Goal: Transaction & Acquisition: Purchase product/service

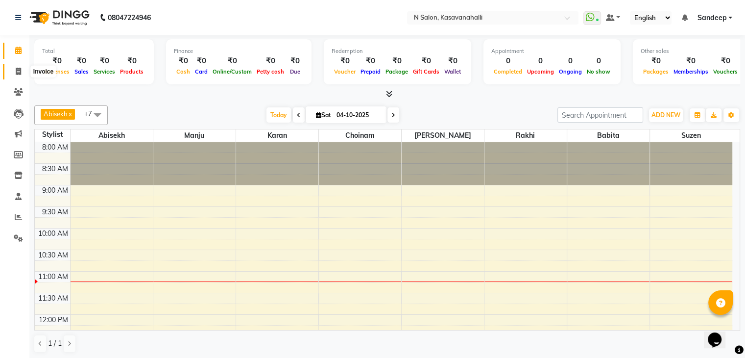
click at [20, 70] on icon at bounding box center [18, 71] width 5 height 7
select select "service"
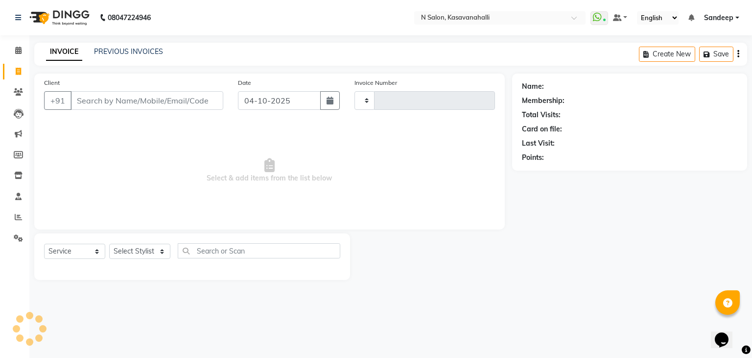
type input "2446"
select select "7111"
click at [127, 98] on input "Client" at bounding box center [147, 100] width 153 height 19
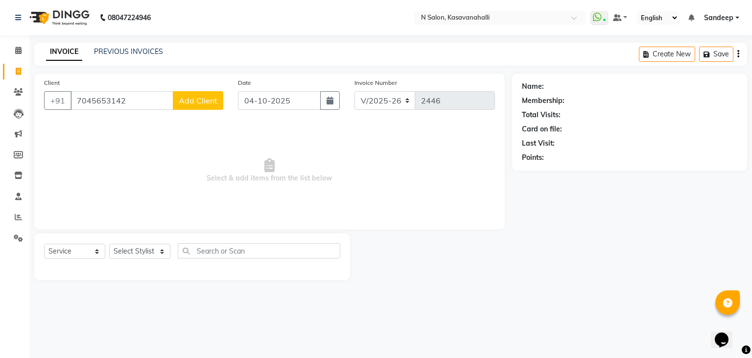
type input "7045653142"
click at [199, 101] on span "Add Client" at bounding box center [198, 101] width 39 height 10
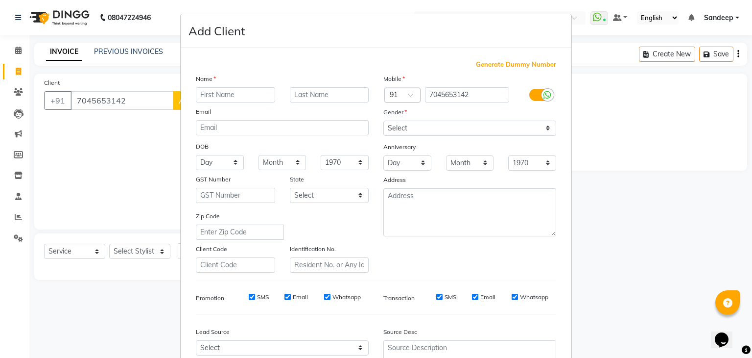
click at [132, 105] on ngb-modal-window "Add Client Generate Dummy Number Name Email DOB Day 01 02 03 04 05 06 07 08 09 …" at bounding box center [376, 179] width 752 height 358
click at [133, 100] on ngb-modal-window "Add Client Generate Dummy Number Name Email DOB Day 01 02 03 04 05 06 07 08 09 …" at bounding box center [376, 179] width 752 height 358
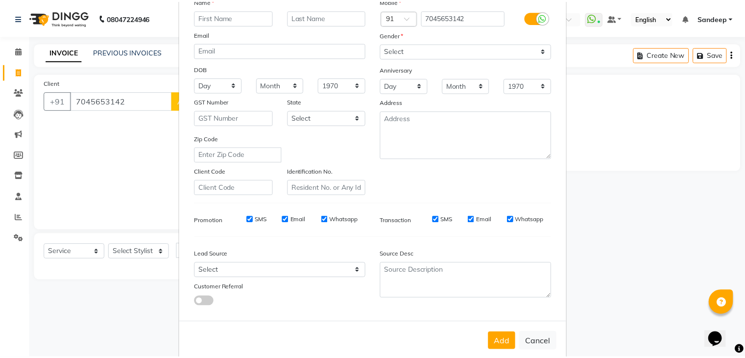
scroll to position [99, 0]
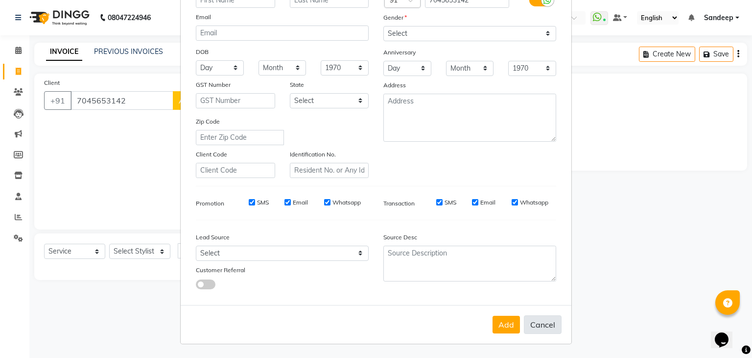
click at [543, 320] on button "Cancel" at bounding box center [543, 324] width 38 height 19
select select
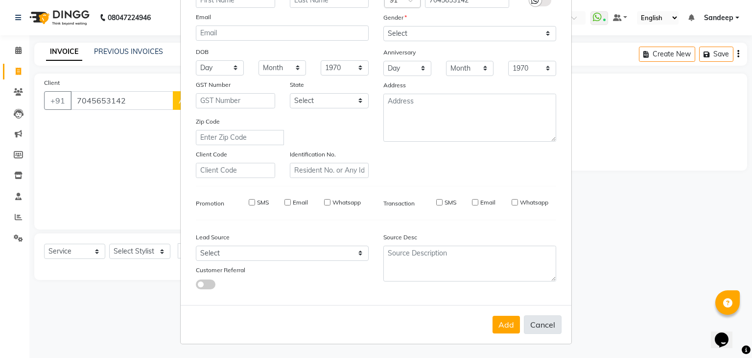
select select
checkbox input "false"
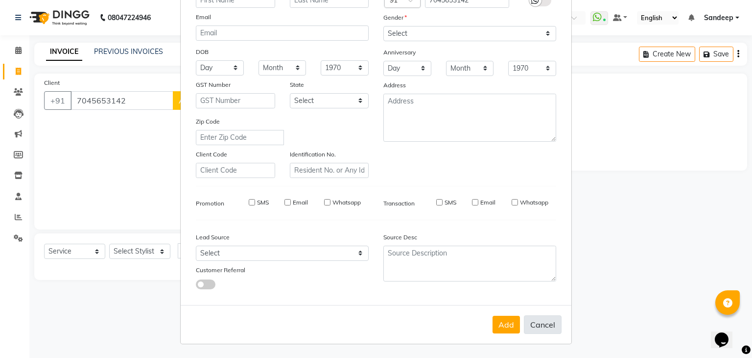
checkbox input "false"
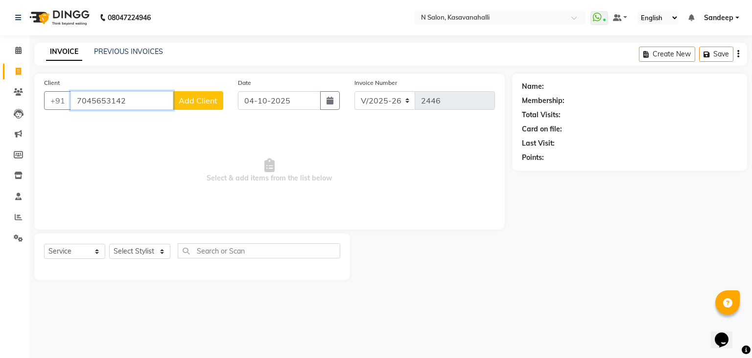
click at [148, 100] on input "7045653142" at bounding box center [122, 100] width 103 height 19
type input "7"
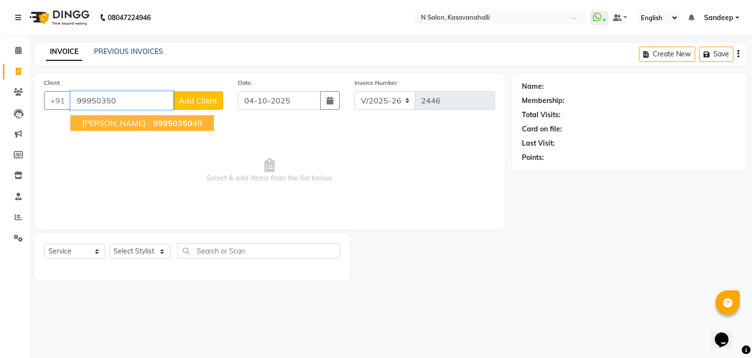
click at [153, 120] on span "99950350" at bounding box center [172, 123] width 39 height 10
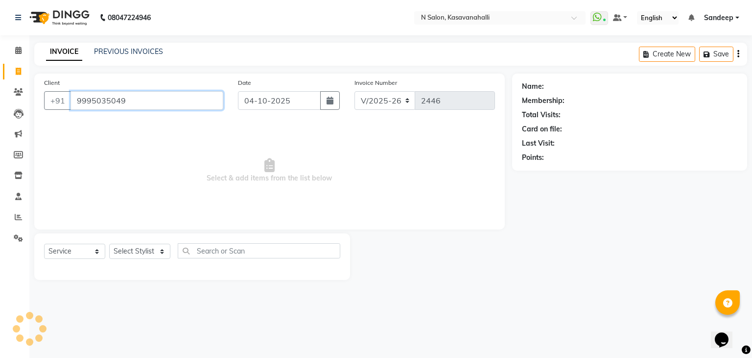
type input "9995035049"
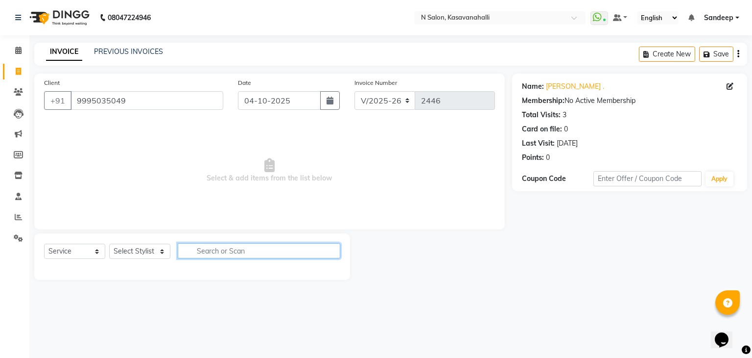
click at [243, 250] on input "text" at bounding box center [259, 250] width 163 height 15
click at [125, 250] on select "Select Stylist Abisekh [PERSON_NAME] [PERSON_NAME] Owner [PERSON_NAME] [PERSON_…" at bounding box center [139, 250] width 61 height 15
select select "78172"
click at [109, 244] on select "Select Stylist Abisekh [PERSON_NAME] [PERSON_NAME] Owner [PERSON_NAME] [PERSON_…" at bounding box center [139, 250] width 61 height 15
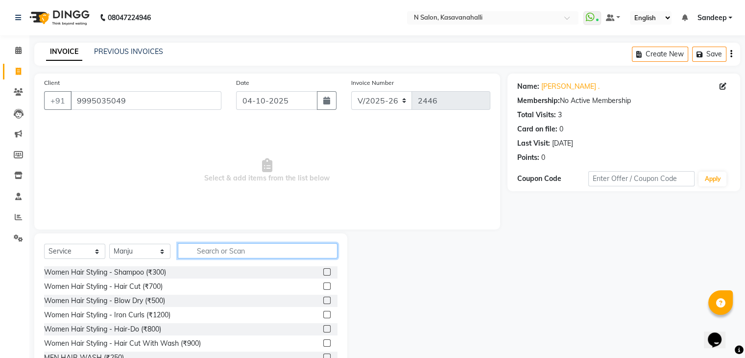
click at [221, 253] on input "text" at bounding box center [258, 250] width 160 height 15
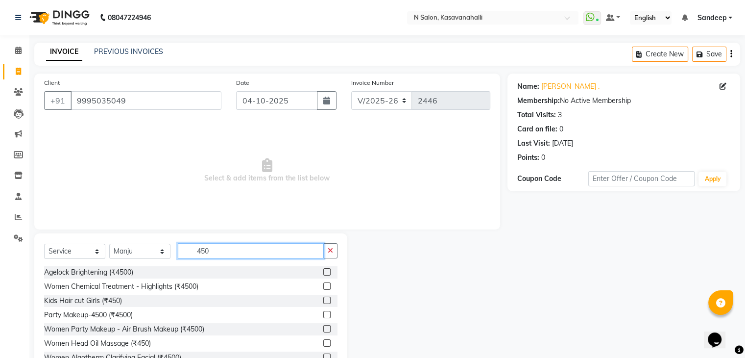
type input "450"
click at [323, 300] on label at bounding box center [326, 299] width 7 height 7
click at [323, 300] on input "checkbox" at bounding box center [326, 300] width 6 height 6
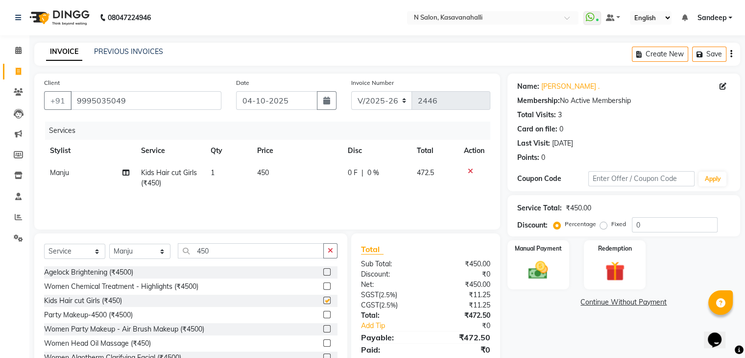
checkbox input "false"
click at [550, 267] on img at bounding box center [538, 271] width 33 height 24
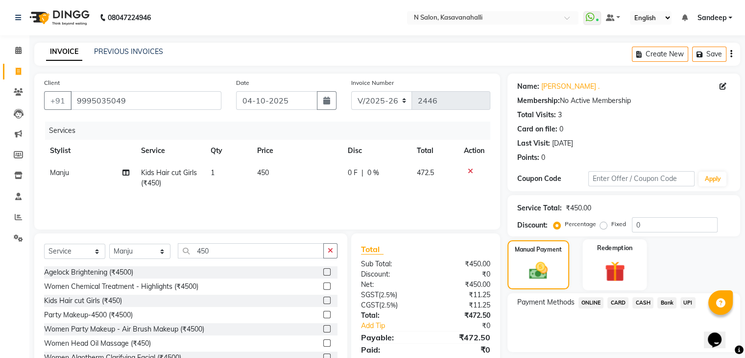
click at [609, 257] on div "Redemption" at bounding box center [614, 264] width 64 height 50
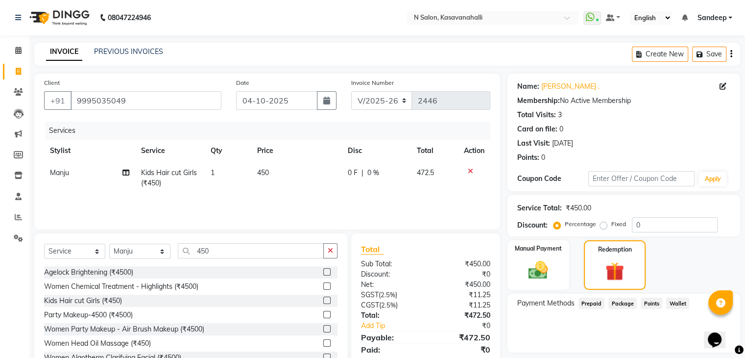
click at [498, 257] on div "Total Sub Total: ₹450.00 Discount: ₹0 Net: ₹450.00 SGST ( 2.5% ) ₹11.25 CGST ( …" at bounding box center [425, 305] width 149 height 144
click at [522, 257] on div "Manual Payment" at bounding box center [538, 264] width 64 height 51
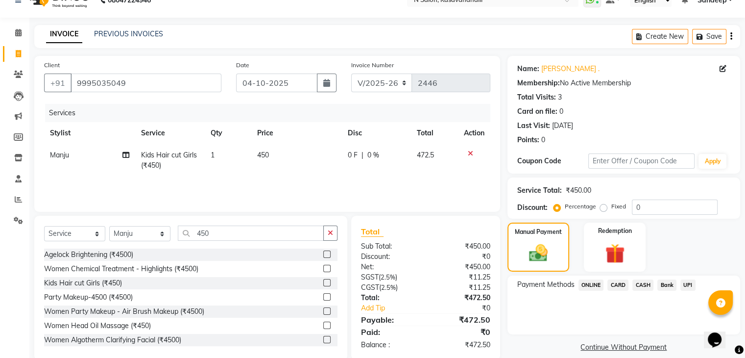
scroll to position [35, 0]
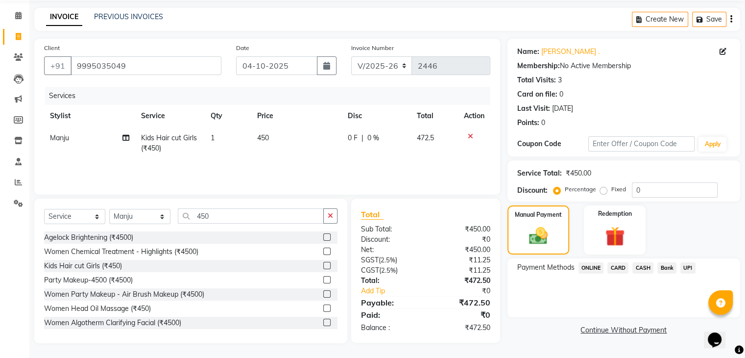
click at [621, 269] on span "CARD" at bounding box center [617, 267] width 21 height 11
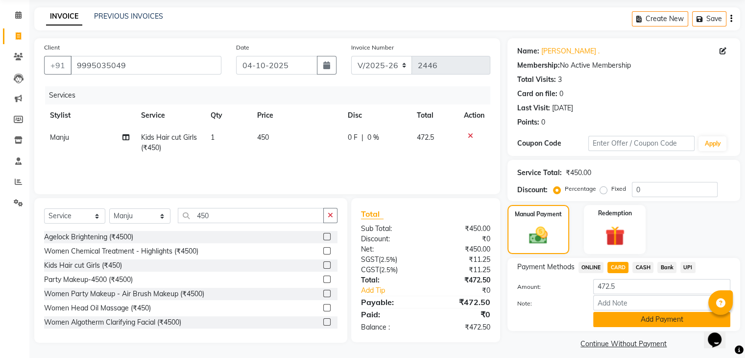
click at [677, 321] on button "Add Payment" at bounding box center [661, 319] width 137 height 15
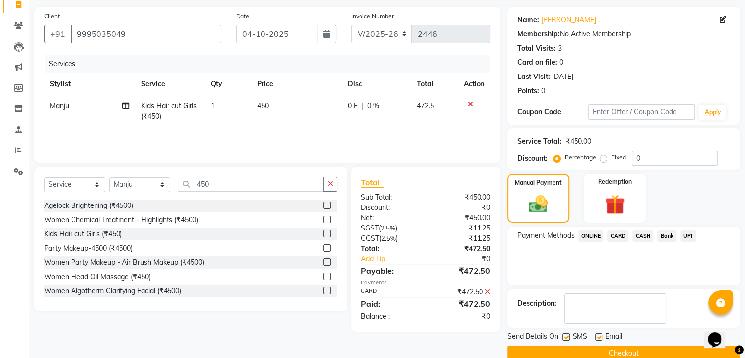
scroll to position [84, 0]
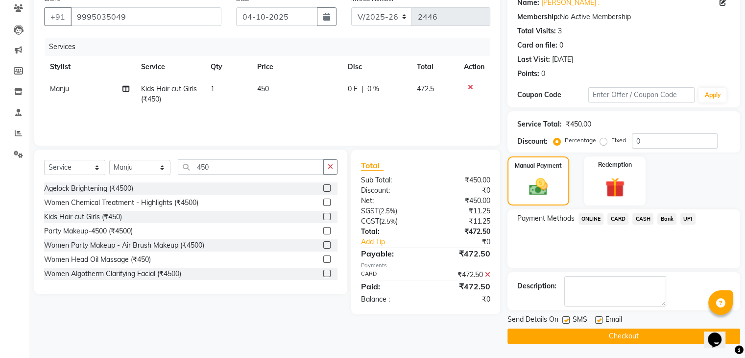
click at [643, 328] on button "Checkout" at bounding box center [623, 335] width 233 height 15
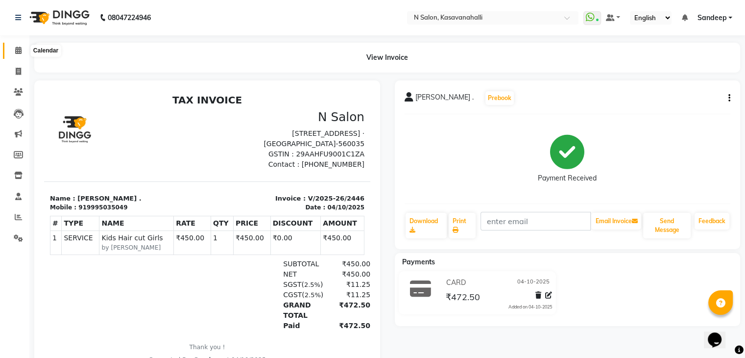
click at [11, 54] on span at bounding box center [18, 50] width 17 height 11
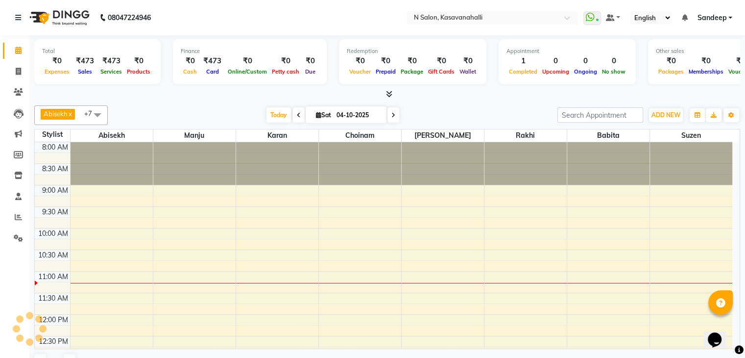
click at [19, 53] on icon at bounding box center [18, 50] width 6 height 7
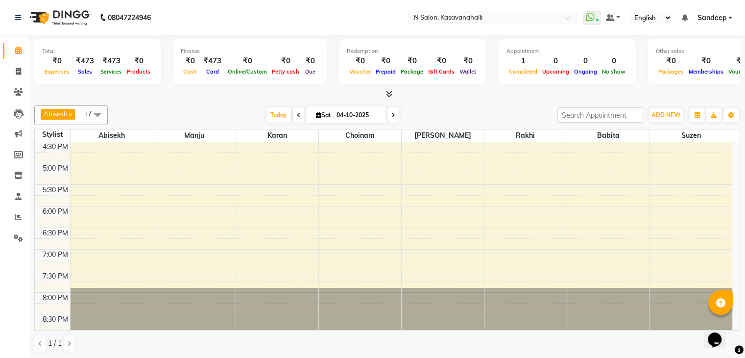
scroll to position [73, 0]
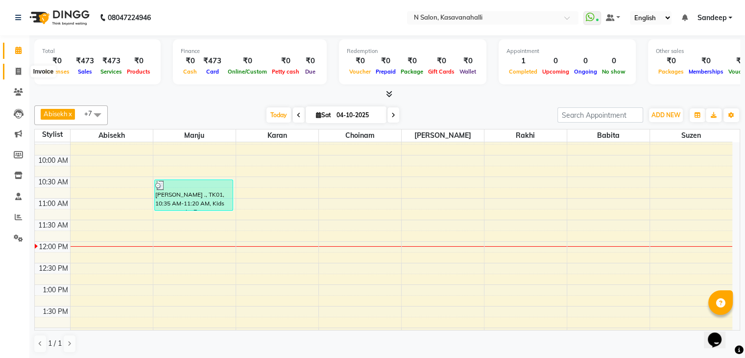
click at [20, 69] on icon at bounding box center [18, 71] width 5 height 7
select select "service"
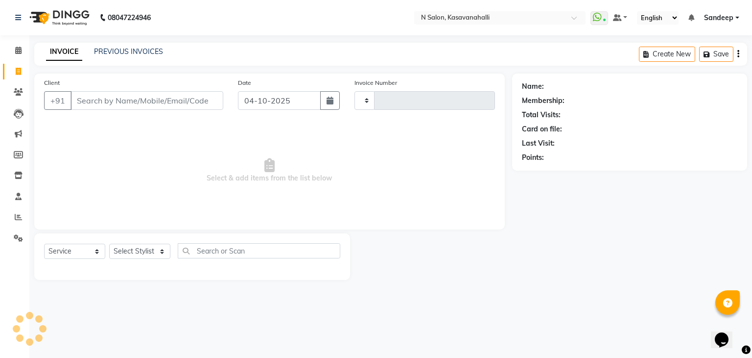
type input "2447"
select select "7111"
click at [20, 57] on link "Calendar" at bounding box center [15, 51] width 24 height 16
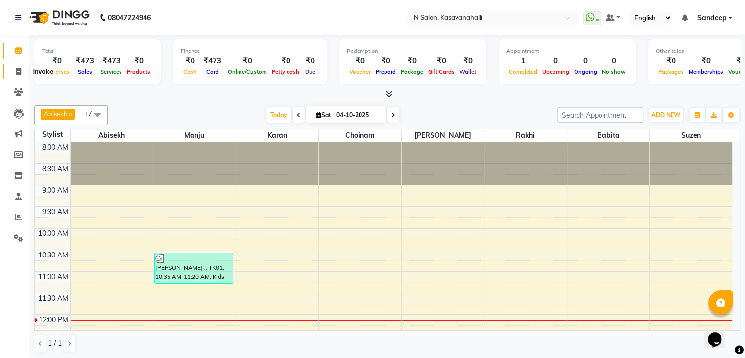
click at [16, 70] on icon at bounding box center [18, 71] width 5 height 7
select select "service"
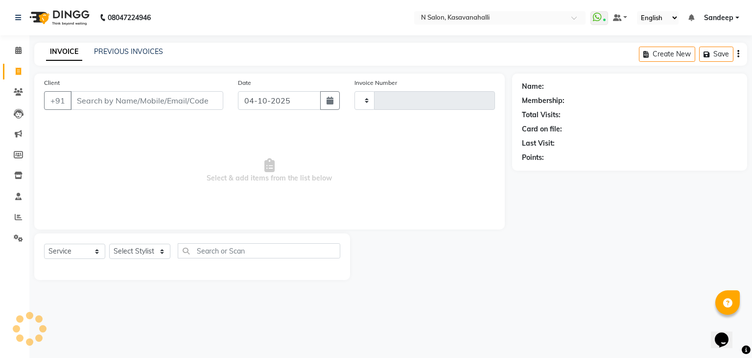
type input "2447"
select select "7111"
click at [84, 98] on input "Client" at bounding box center [147, 100] width 153 height 19
click at [106, 102] on input "Client" at bounding box center [147, 100] width 153 height 19
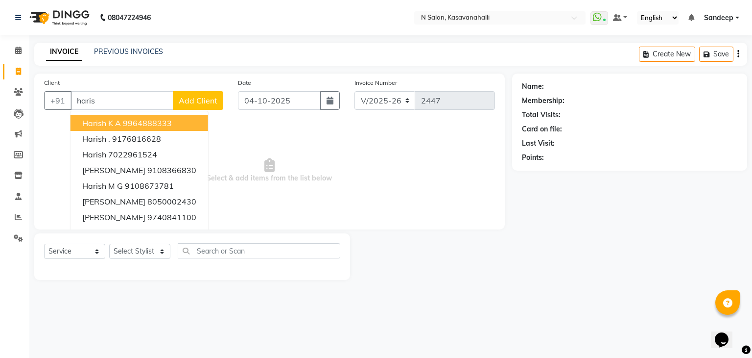
type input "haris"
click at [251, 118] on div "Date [DATE]" at bounding box center [289, 97] width 117 height 40
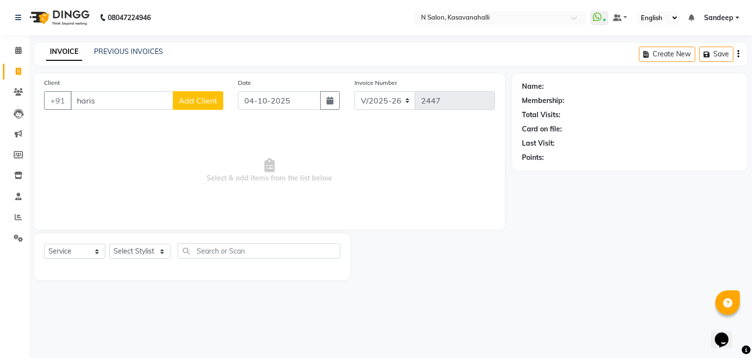
drag, startPoint x: 79, startPoint y: 161, endPoint x: 398, endPoint y: 226, distance: 325.5
click at [398, 226] on div "Client +91 haris Add Client Date [DATE] Invoice Number V/2025 V/[PHONE_NUMBER] …" at bounding box center [269, 151] width 471 height 156
click at [394, 181] on span "Select & add items from the list below" at bounding box center [269, 170] width 451 height 98
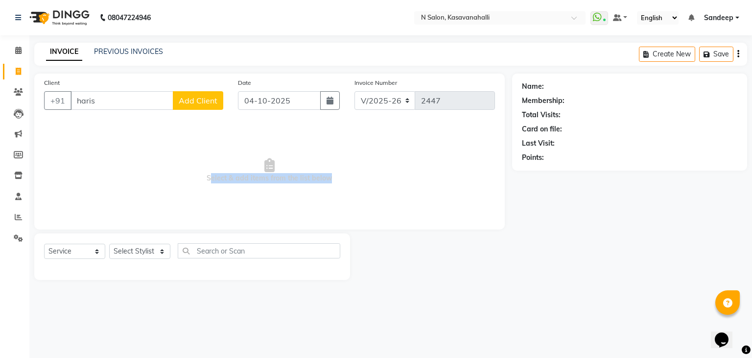
click at [394, 181] on span "Select & add items from the list below" at bounding box center [269, 170] width 451 height 98
drag, startPoint x: 394, startPoint y: 181, endPoint x: 282, endPoint y: 168, distance: 112.5
click at [282, 168] on span "Select & add items from the list below" at bounding box center [269, 170] width 451 height 98
click at [114, 104] on input "haris" at bounding box center [122, 100] width 103 height 19
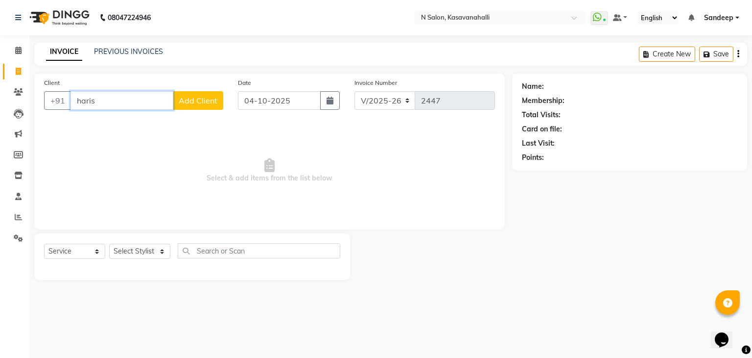
click at [114, 104] on input "haris" at bounding box center [122, 100] width 103 height 19
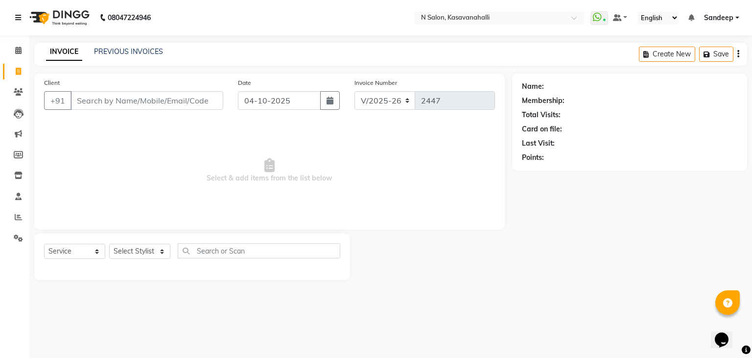
click at [16, 19] on icon at bounding box center [18, 17] width 6 height 7
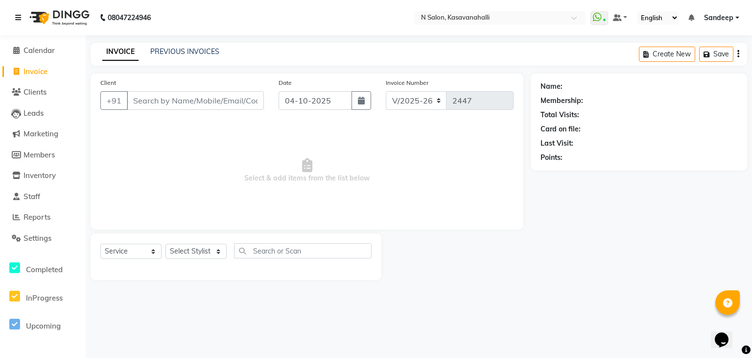
click at [16, 19] on icon at bounding box center [18, 17] width 6 height 7
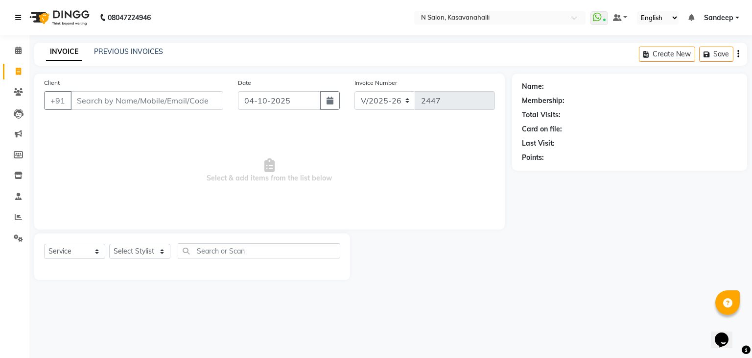
click at [16, 19] on icon at bounding box center [18, 17] width 6 height 7
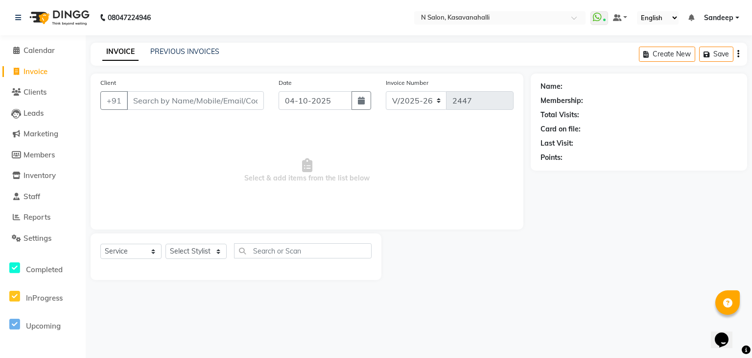
click at [42, 42] on li "Calendar" at bounding box center [43, 50] width 86 height 21
click at [44, 53] on span "Calendar" at bounding box center [39, 50] width 31 height 9
click at [210, 93] on input "Client" at bounding box center [195, 100] width 137 height 19
type input "9716331403"
click at [239, 101] on span "Add Client" at bounding box center [238, 101] width 39 height 10
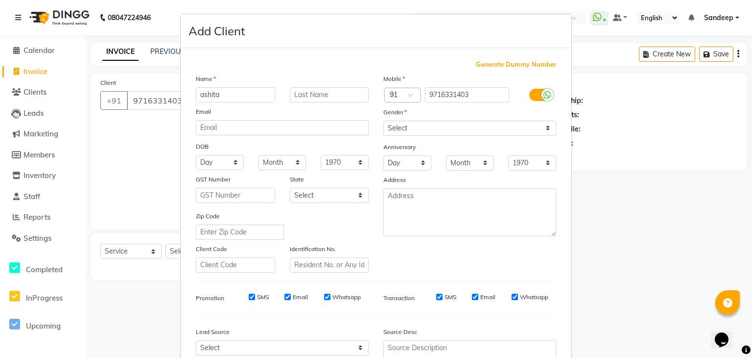
type input "ashita"
click at [707, 233] on ngb-modal-window "Add Client Generate Dummy Number Name ashita Email DOB Day 01 02 03 04 05 06 07…" at bounding box center [376, 179] width 752 height 358
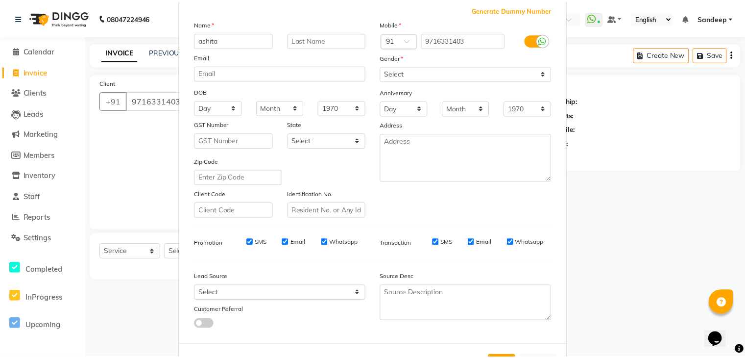
scroll to position [99, 0]
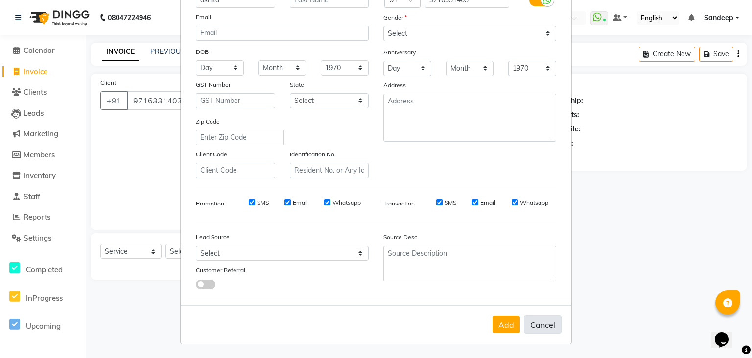
click at [543, 327] on button "Cancel" at bounding box center [543, 324] width 38 height 19
select select
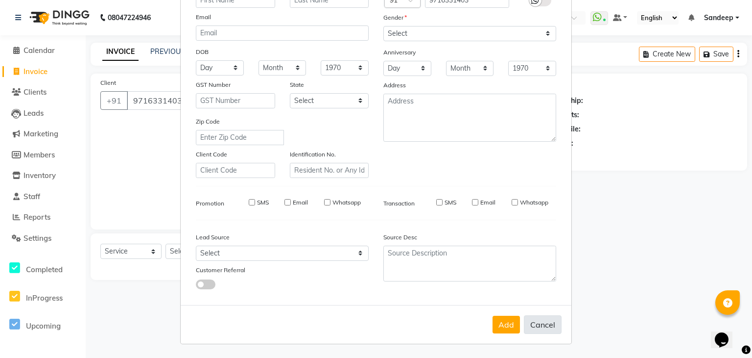
select select
checkbox input "false"
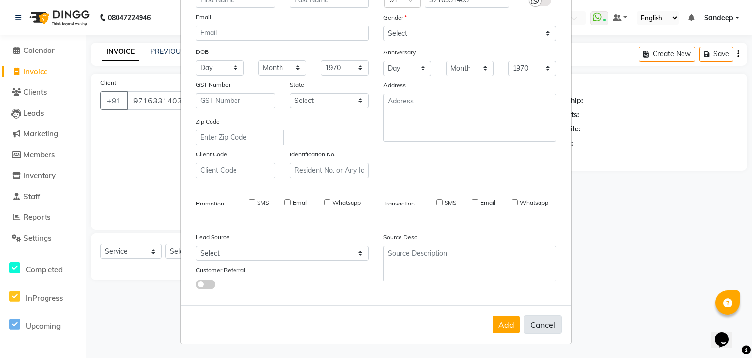
checkbox input "false"
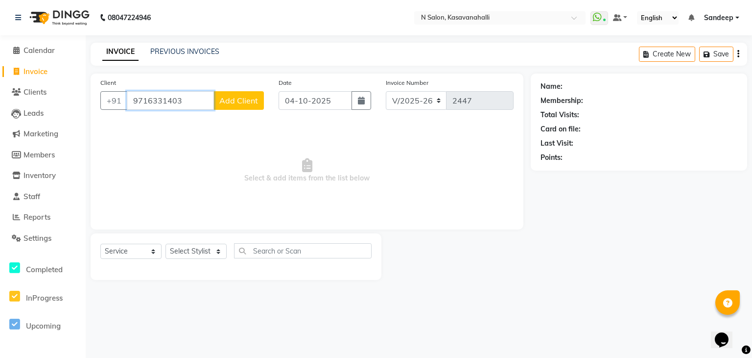
click at [182, 98] on input "9716331403" at bounding box center [170, 100] width 87 height 19
type input "9"
type input "l"
click at [182, 128] on button "LUZO 8879949404" at bounding box center [174, 123] width 96 height 16
type input "8879949404"
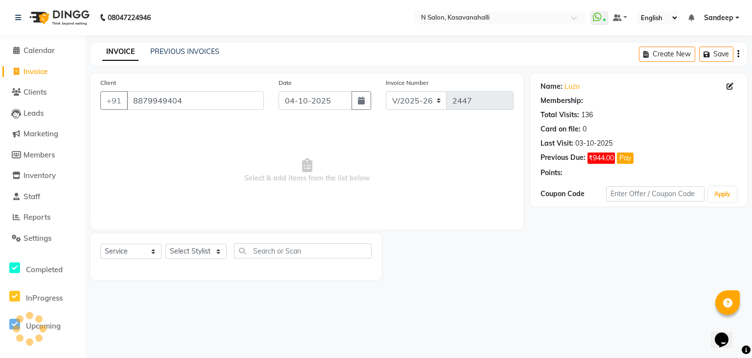
select select "1: Object"
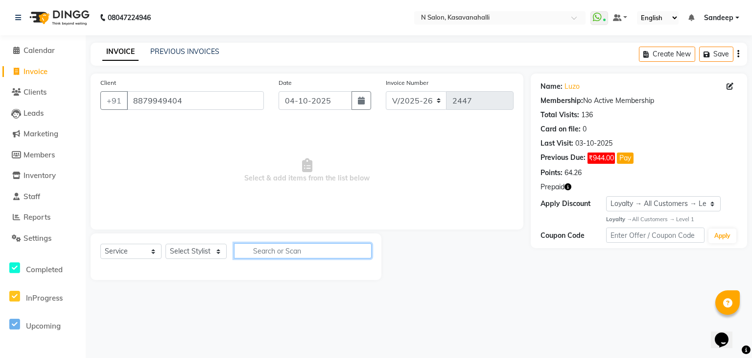
click at [264, 250] on input "text" at bounding box center [303, 250] width 138 height 15
type input "hair cut"
click at [214, 255] on select "Select Stylist Abisekh [PERSON_NAME] [PERSON_NAME] Owner [PERSON_NAME] [PERSON_…" at bounding box center [196, 250] width 61 height 15
select select "86035"
click at [166, 244] on select "Select Stylist Abisekh [PERSON_NAME] [PERSON_NAME] Owner [PERSON_NAME] [PERSON_…" at bounding box center [196, 250] width 61 height 15
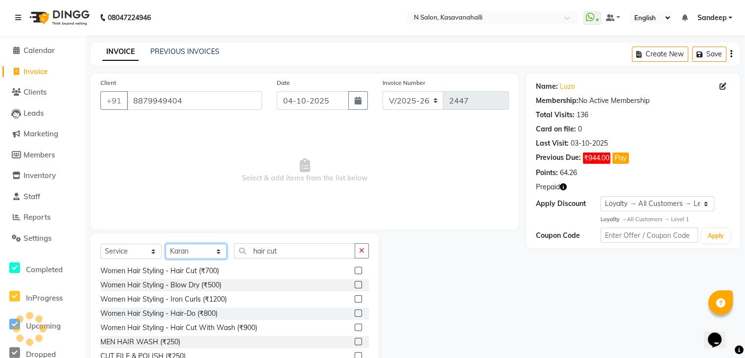
scroll to position [0, 0]
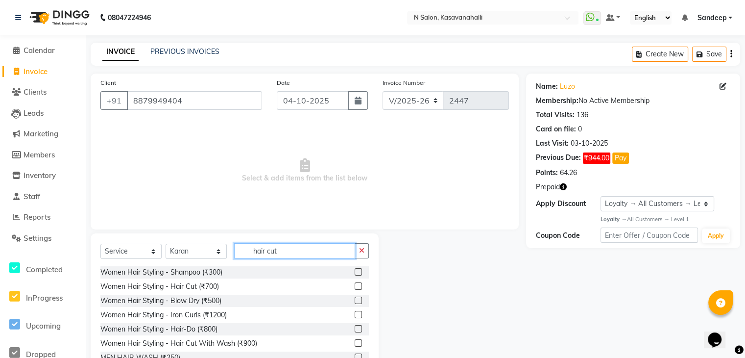
click at [348, 250] on input "hair cut" at bounding box center [294, 250] width 121 height 15
type input "h"
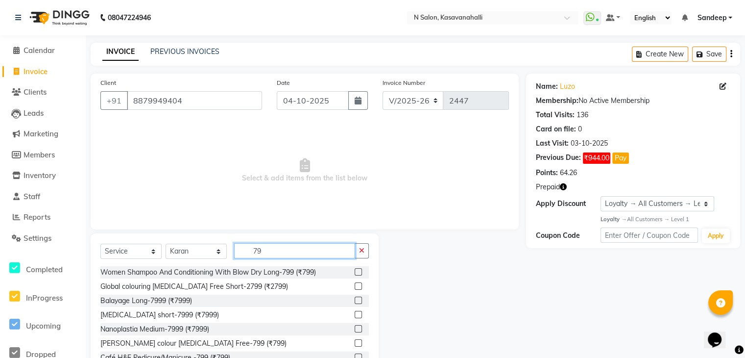
type input "7"
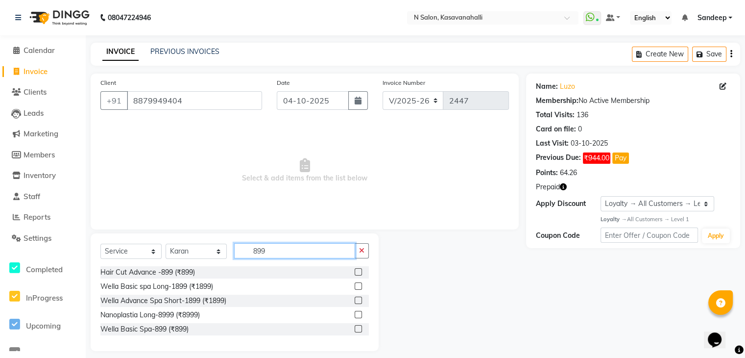
type input "899"
click at [360, 273] on label at bounding box center [358, 271] width 7 height 7
click at [360, 273] on input "checkbox" at bounding box center [358, 272] width 6 height 6
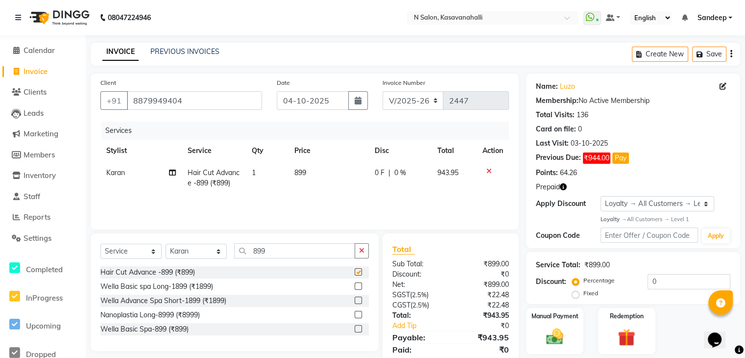
checkbox input "false"
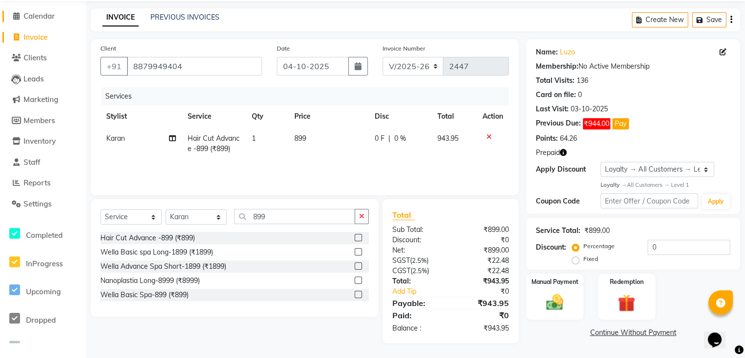
click at [47, 18] on span "Calendar" at bounding box center [39, 15] width 31 height 9
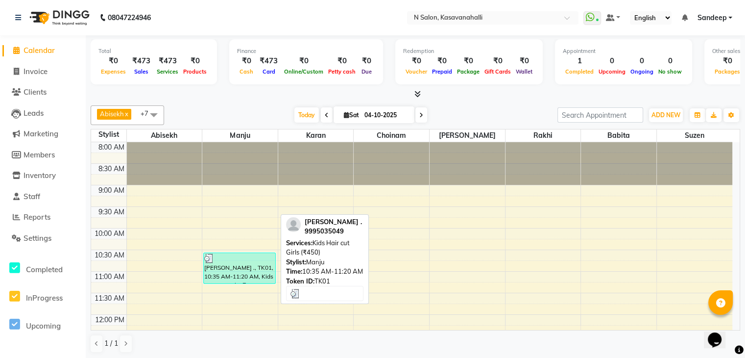
click at [232, 253] on div at bounding box center [239, 258] width 71 height 10
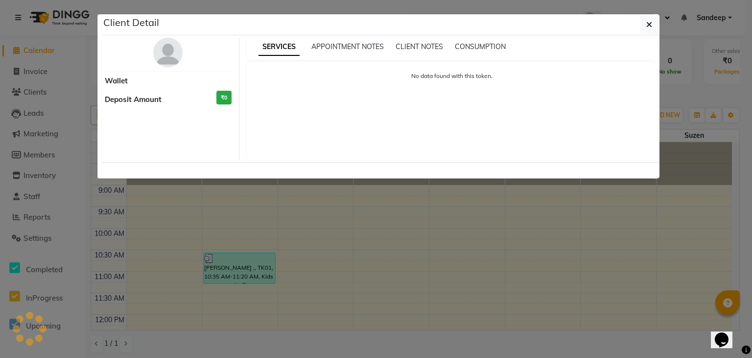
select select "3"
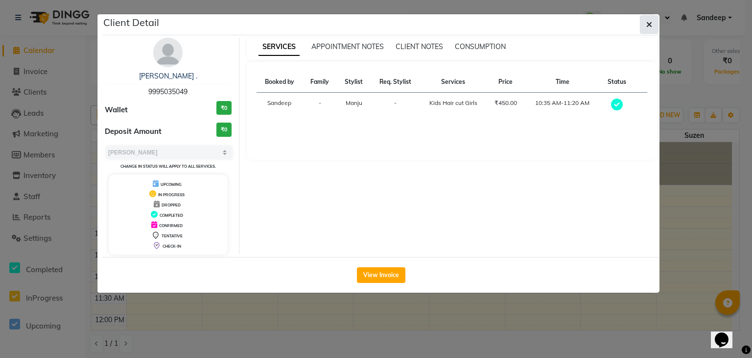
click at [650, 24] on icon "button" at bounding box center [650, 25] width 6 height 8
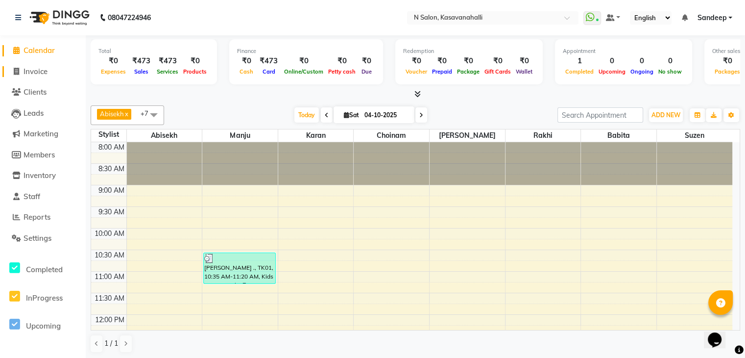
click at [67, 73] on link "Invoice" at bounding box center [42, 71] width 81 height 11
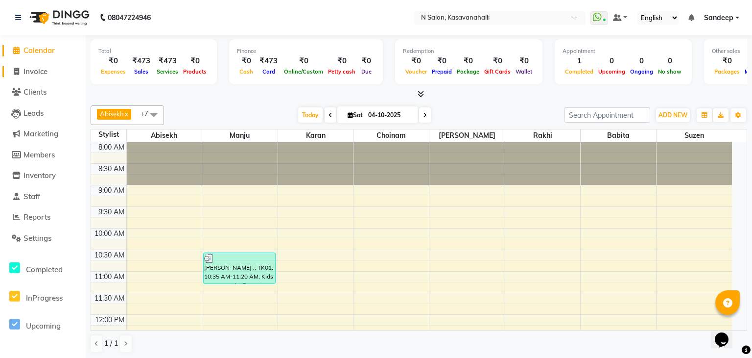
select select "7111"
select select "service"
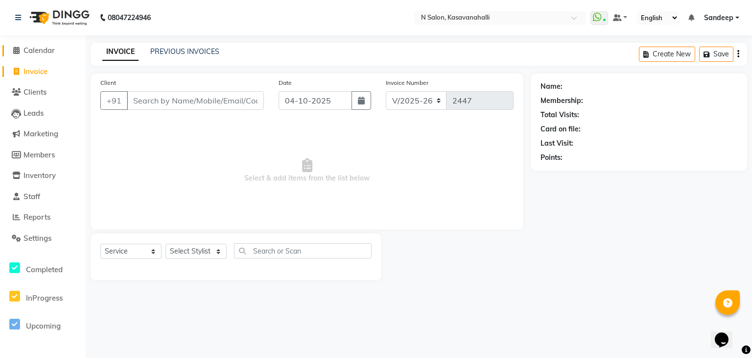
click at [70, 48] on link "Calendar" at bounding box center [42, 50] width 81 height 11
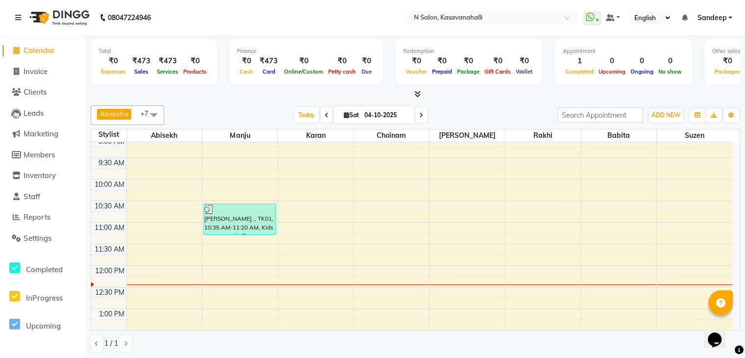
scroll to position [98, 0]
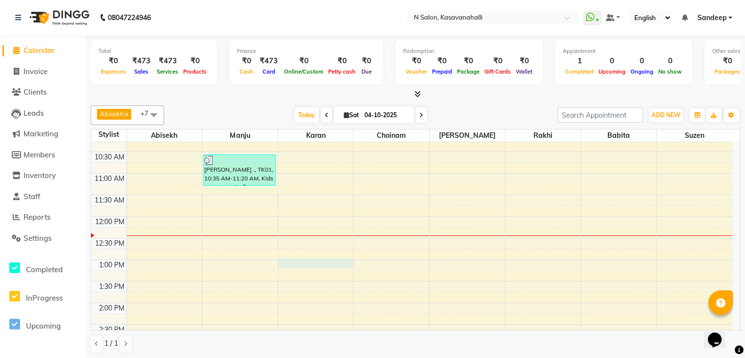
click at [290, 261] on div "8:00 AM 8:30 AM 9:00 AM 9:30 AM 10:00 AM 10:30 AM 11:00 AM 11:30 AM 12:00 PM 12…" at bounding box center [411, 324] width 641 height 560
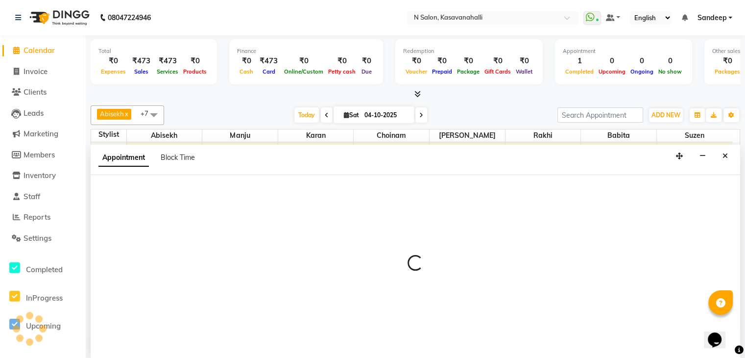
scroll to position [0, 0]
select select "86035"
select select "780"
select select "tentative"
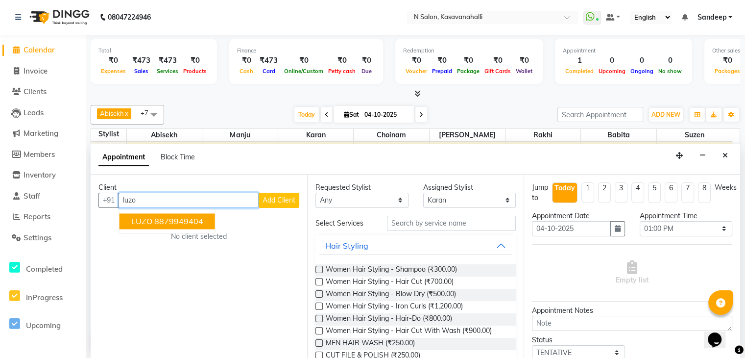
click at [188, 218] on ngb-highlight "8879949404" at bounding box center [178, 221] width 49 height 10
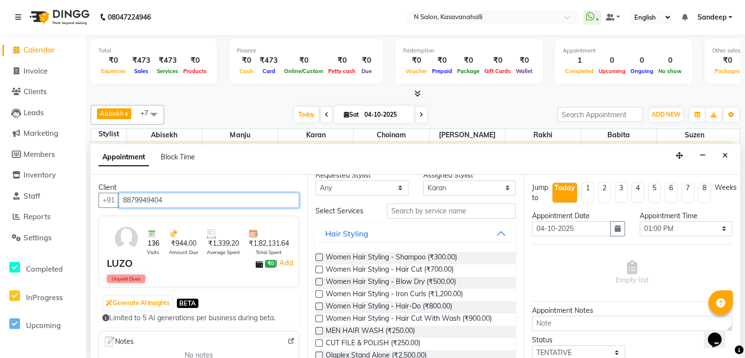
scroll to position [0, 0]
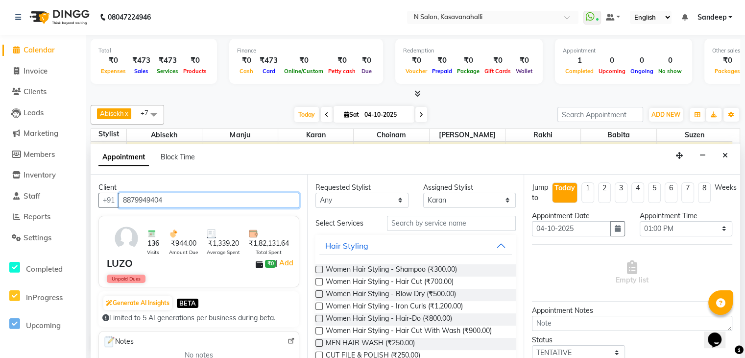
type input "8879949404"
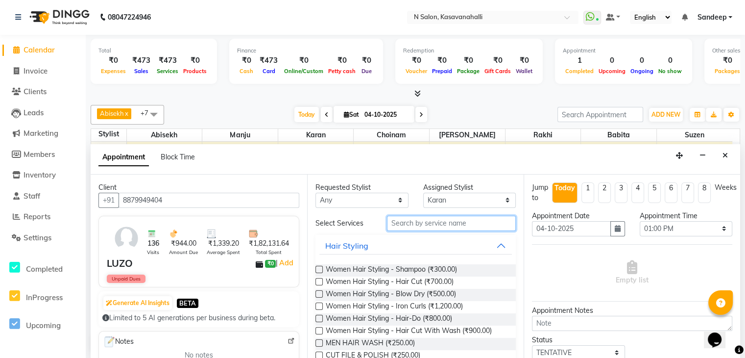
click at [407, 223] on input "text" at bounding box center [451, 223] width 129 height 15
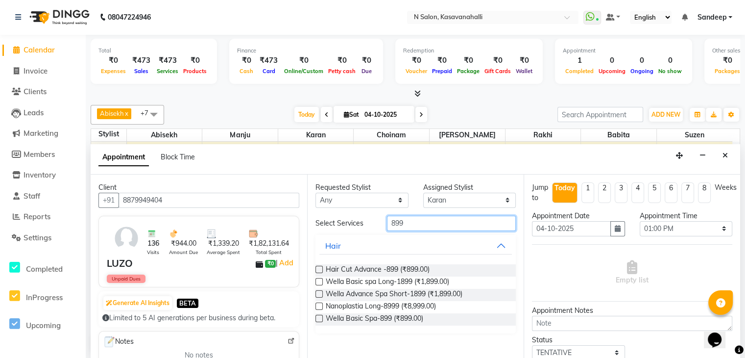
type input "899"
click at [317, 264] on div "Hair Cut Advance -899 (₹899.00)" at bounding box center [415, 270] width 200 height 12
click at [317, 266] on label at bounding box center [318, 268] width 7 height 7
click at [317, 267] on input "checkbox" at bounding box center [318, 270] width 6 height 6
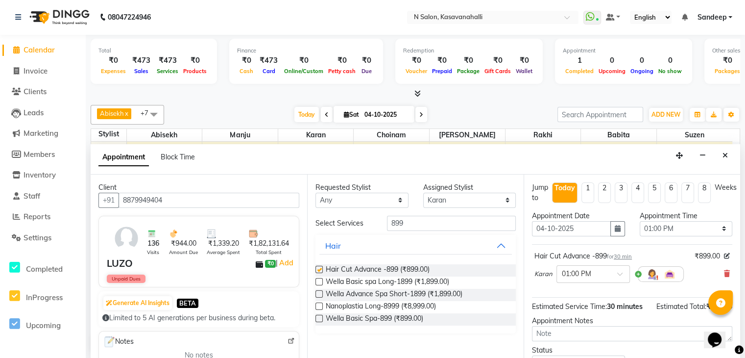
checkbox input "false"
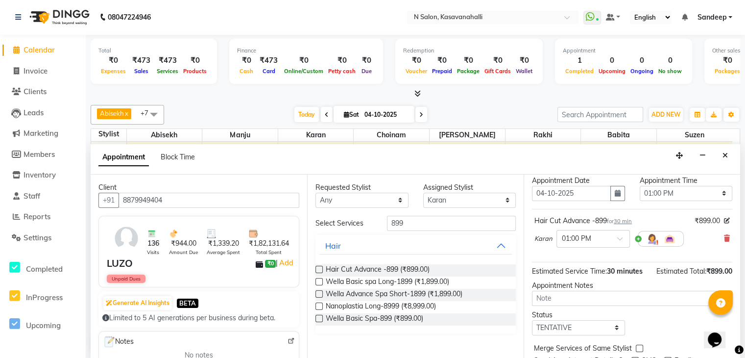
scroll to position [73, 0]
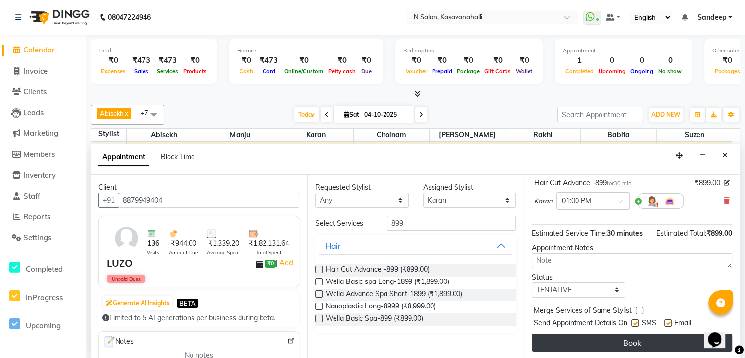
click at [635, 335] on button "Book" at bounding box center [632, 343] width 200 height 18
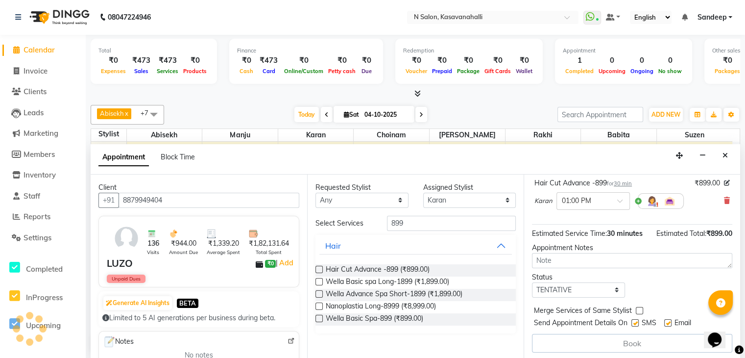
scroll to position [0, 0]
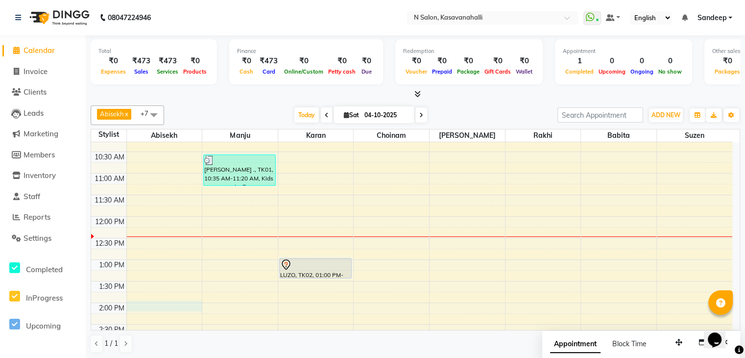
click at [140, 302] on div "8:00 AM 8:30 AM 9:00 AM 9:30 AM 10:00 AM 10:30 AM 11:00 AM 11:30 AM 12:00 PM 12…" at bounding box center [411, 324] width 641 height 560
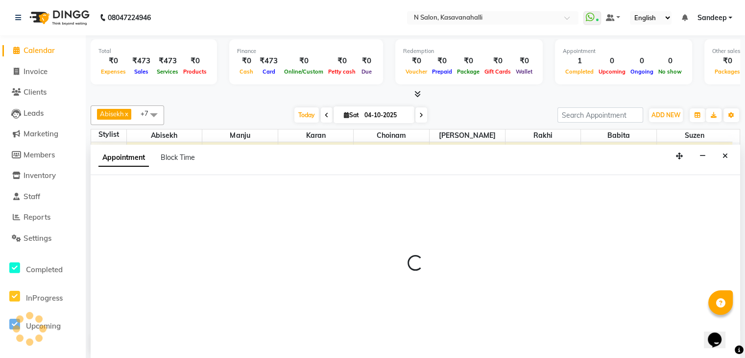
scroll to position [0, 0]
select select "75765"
select select "tentative"
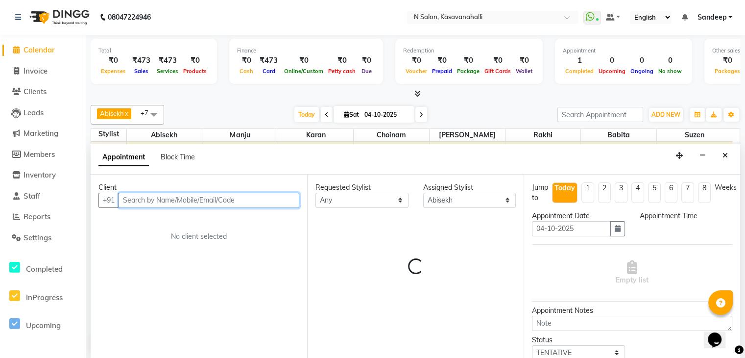
select select "840"
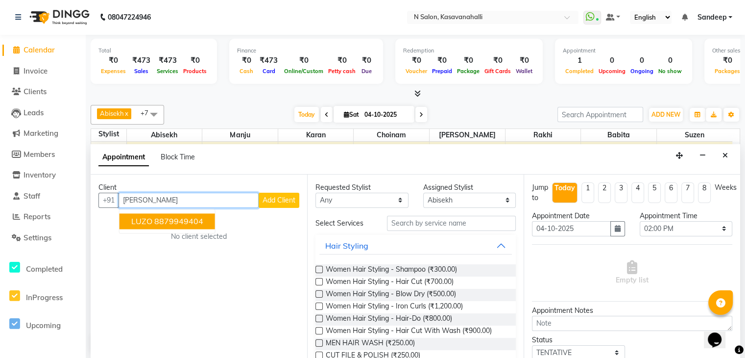
click at [143, 224] on span "LUZO" at bounding box center [141, 221] width 21 height 10
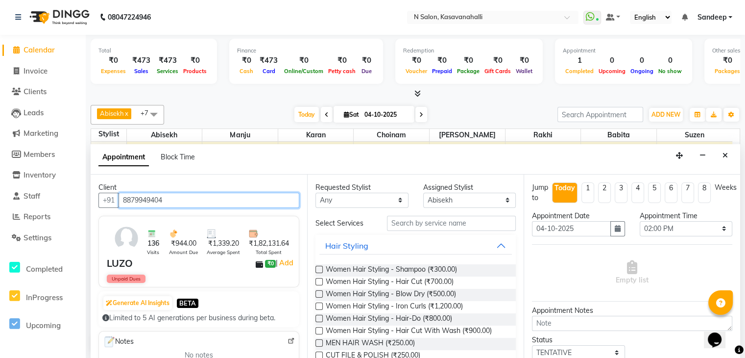
type input "8879949404"
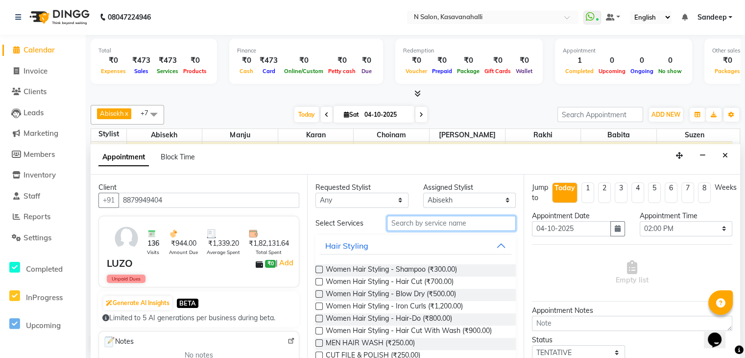
click at [404, 220] on input "text" at bounding box center [451, 223] width 129 height 15
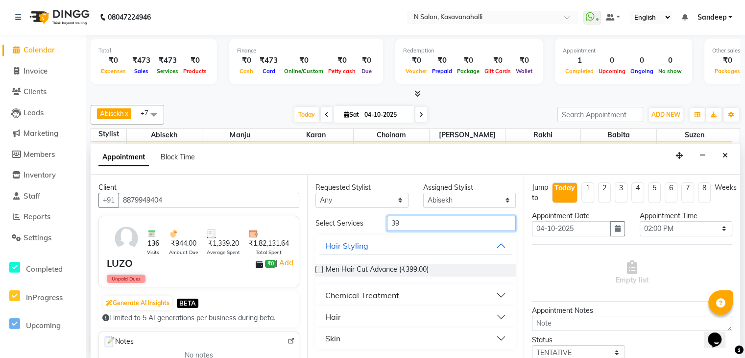
type input "3"
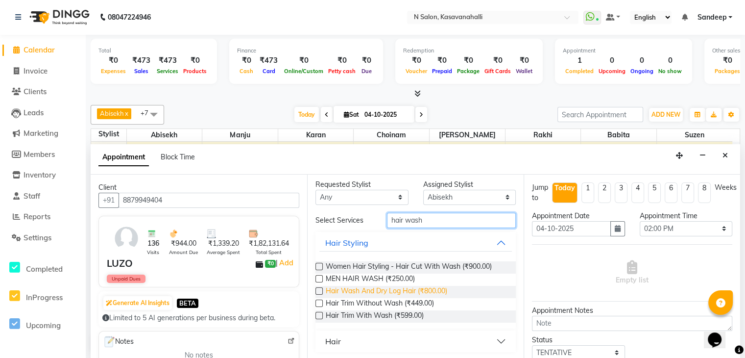
scroll to position [4, 0]
click at [337, 334] on div "Hair" at bounding box center [333, 340] width 16 height 12
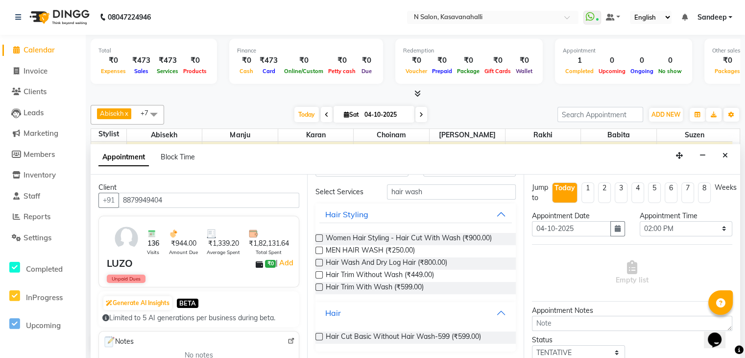
scroll to position [31, 0]
click at [425, 192] on input "hair wash" at bounding box center [451, 191] width 129 height 15
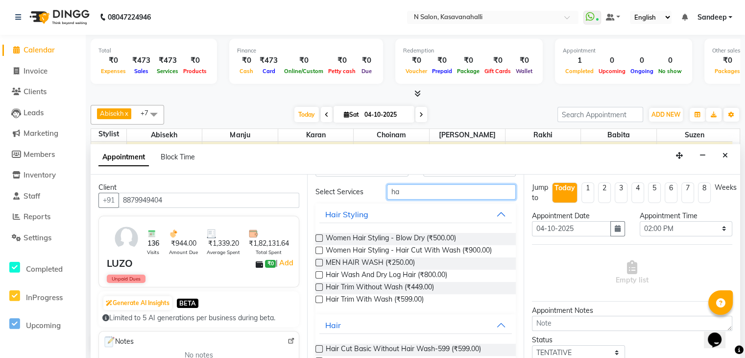
type input "h"
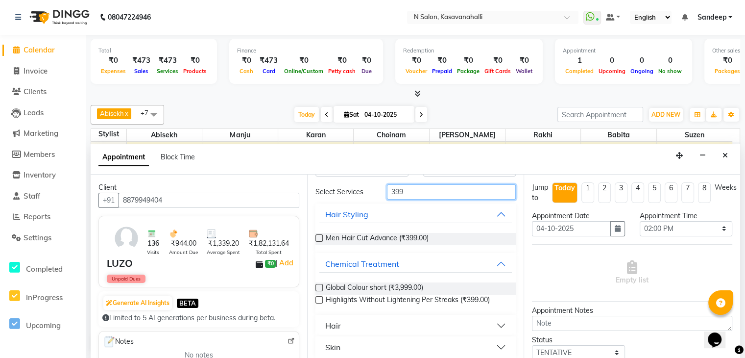
type input "399"
click at [362, 322] on button "Hair" at bounding box center [415, 325] width 192 height 18
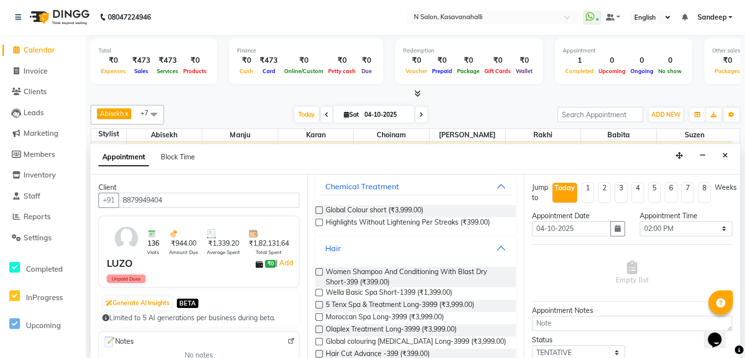
scroll to position [129, 0]
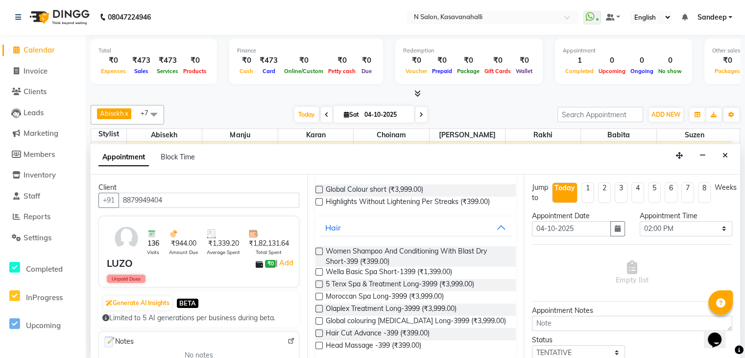
click at [321, 249] on label at bounding box center [318, 250] width 7 height 7
click at [321, 249] on input "checkbox" at bounding box center [318, 252] width 6 height 6
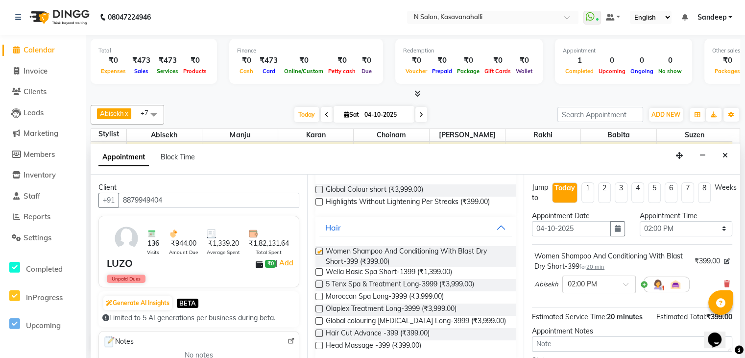
checkbox input "false"
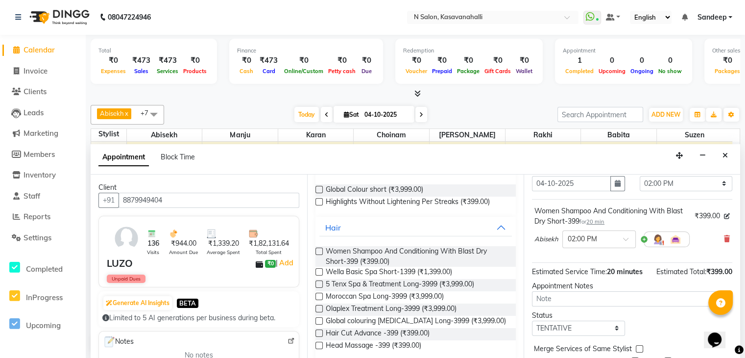
scroll to position [83, 0]
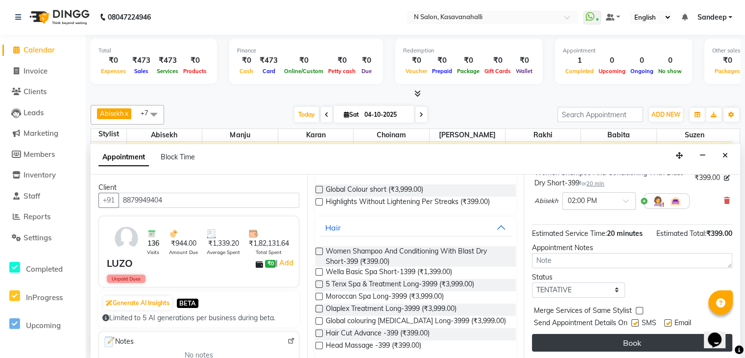
click at [629, 339] on button "Book" at bounding box center [632, 343] width 200 height 18
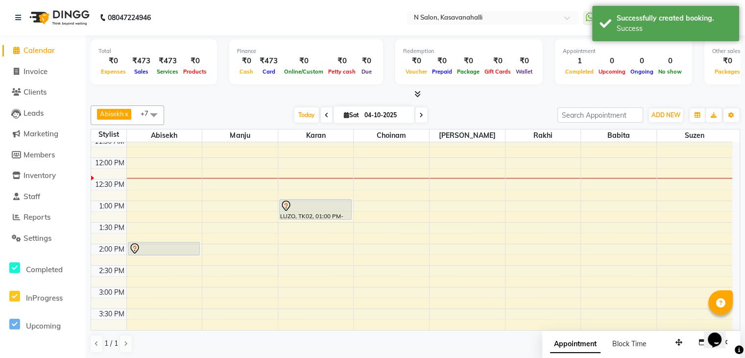
scroll to position [49, 0]
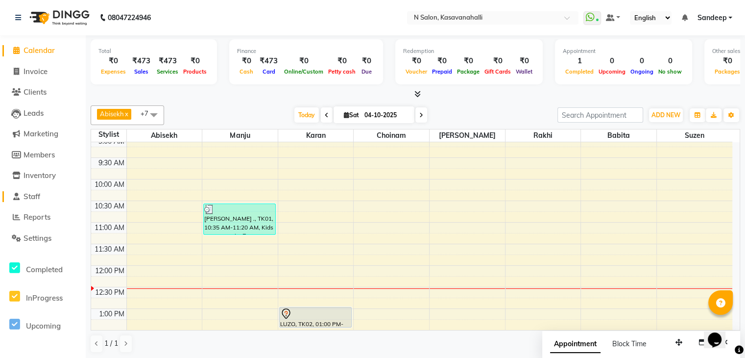
click at [43, 198] on link "Staff" at bounding box center [42, 196] width 81 height 11
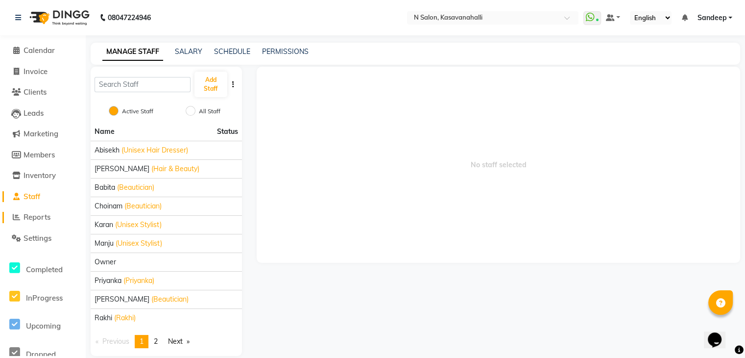
click at [26, 218] on span "Reports" at bounding box center [37, 216] width 27 height 9
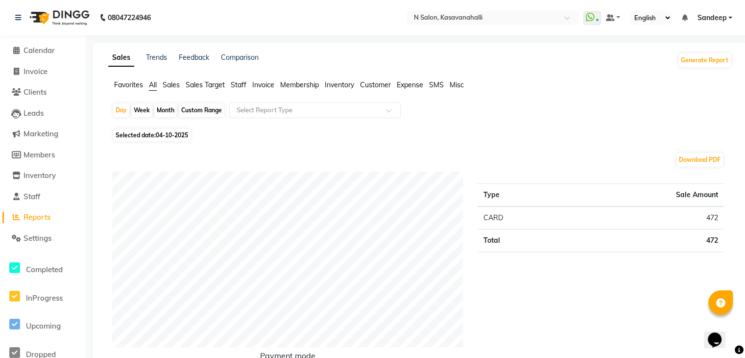
click at [168, 109] on div "Month" at bounding box center [165, 110] width 23 height 14
select select "10"
select select "2025"
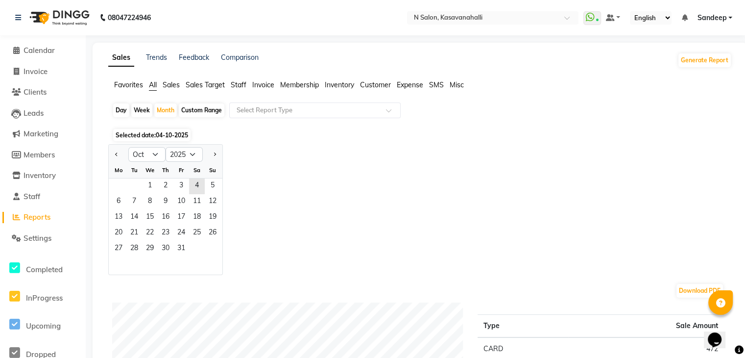
click at [239, 82] on span "Staff" at bounding box center [239, 84] width 16 height 9
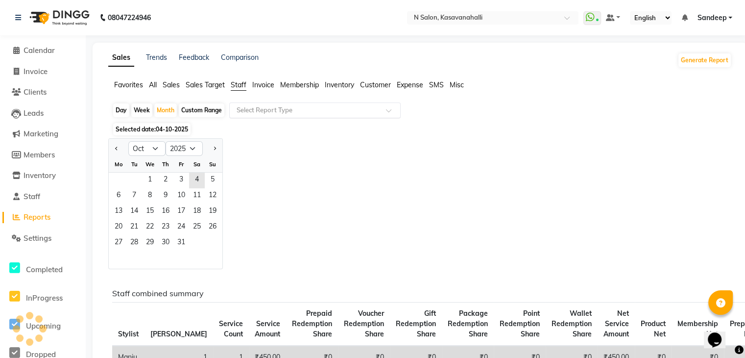
click at [266, 110] on input "text" at bounding box center [305, 110] width 141 height 10
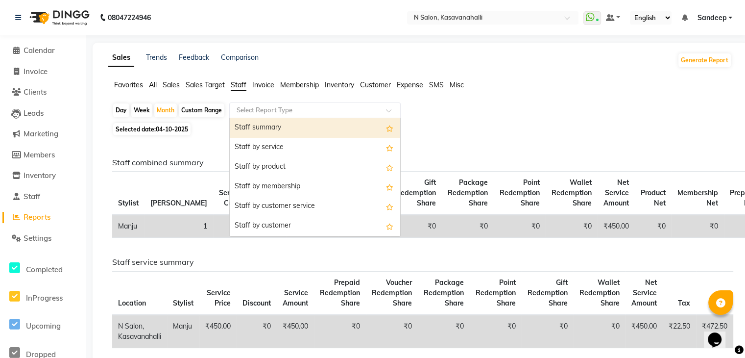
click at [272, 126] on div "Staff summary" at bounding box center [315, 128] width 170 height 20
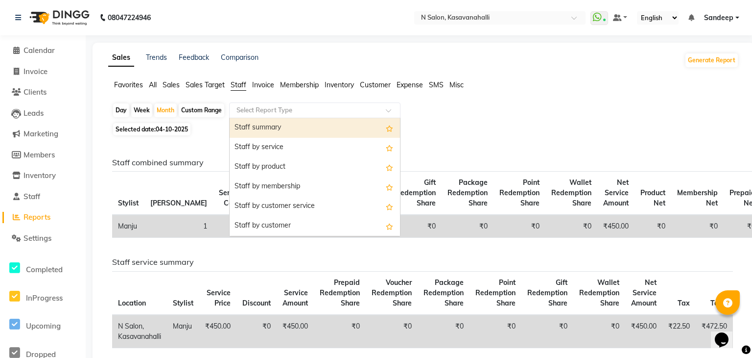
select select "full_report"
select select "csv"
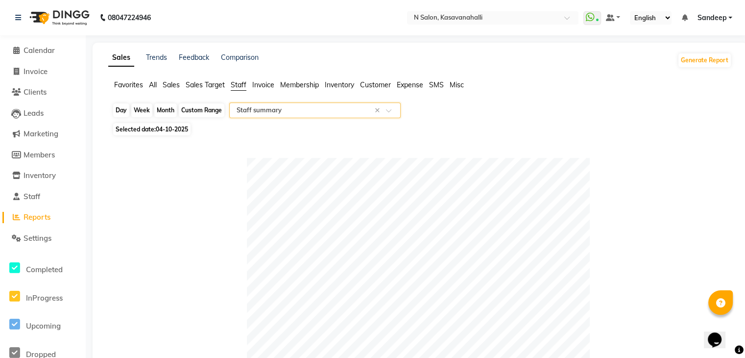
click at [168, 113] on div "Month" at bounding box center [165, 110] width 23 height 14
select select "10"
select select "2025"
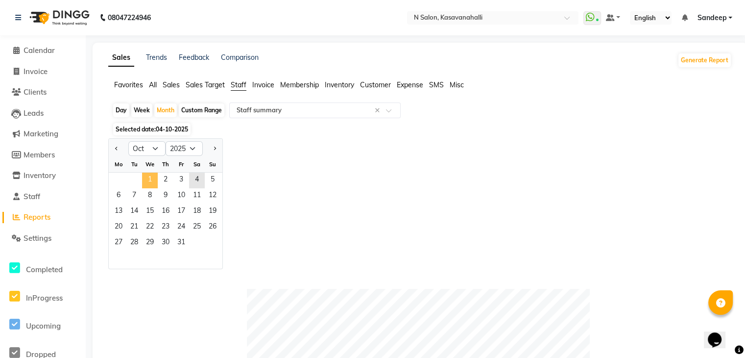
click at [146, 181] on span "1" at bounding box center [150, 180] width 16 height 16
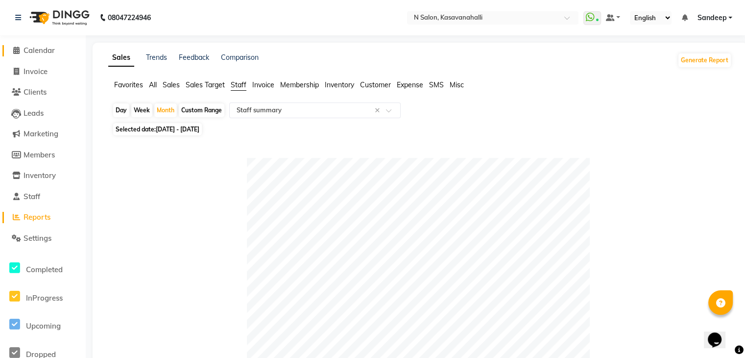
click at [20, 51] on span at bounding box center [16, 50] width 15 height 11
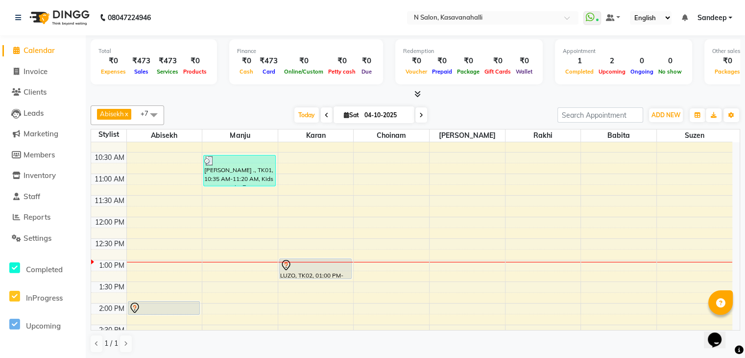
scroll to position [98, 0]
drag, startPoint x: 24, startPoint y: 70, endPoint x: 29, endPoint y: 56, distance: 14.3
click at [24, 69] on span "Invoice" at bounding box center [36, 71] width 24 height 9
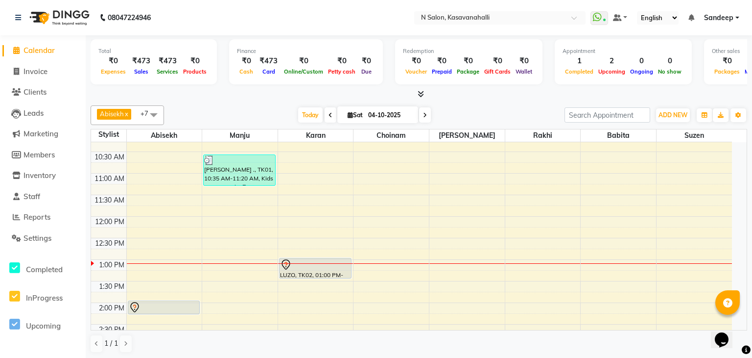
select select "service"
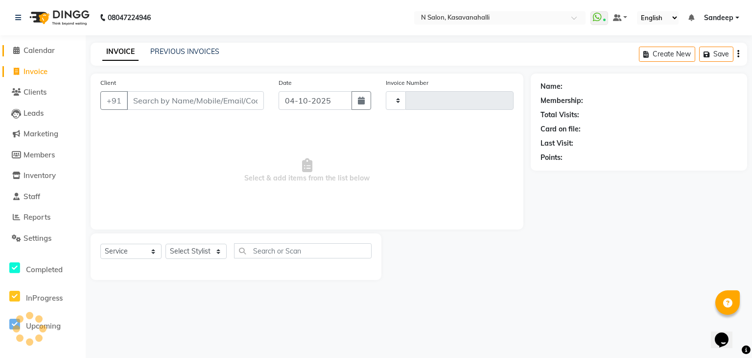
click at [34, 46] on span "Calendar" at bounding box center [39, 50] width 31 height 9
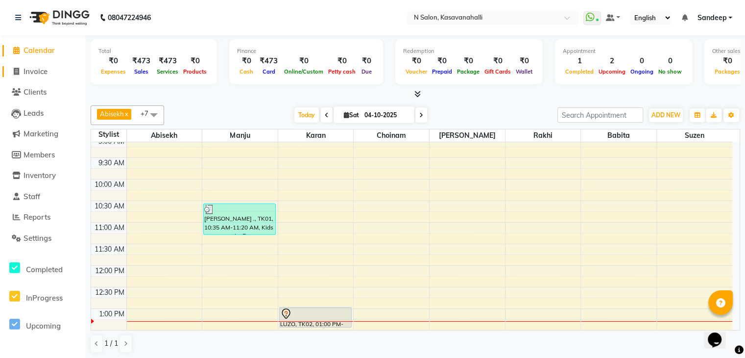
click at [33, 74] on span "Invoice" at bounding box center [36, 71] width 24 height 9
select select "service"
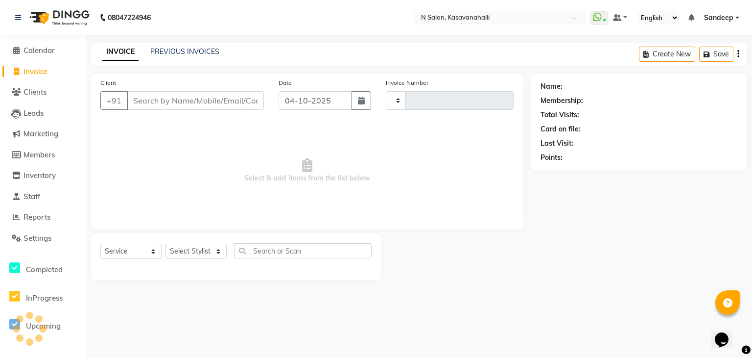
type input "2447"
select select "7111"
click at [43, 38] on div "Calendar Invoice Clients Leads Marketing Members Inventory Staff Reports Settin…" at bounding box center [66, 185] width 132 height 315
click at [58, 51] on link "Calendar" at bounding box center [42, 50] width 81 height 11
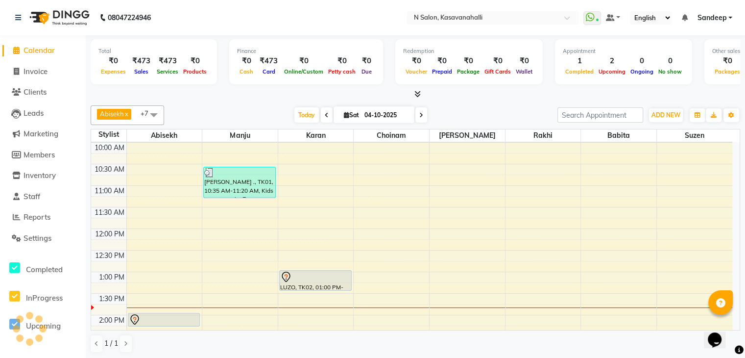
scroll to position [196, 0]
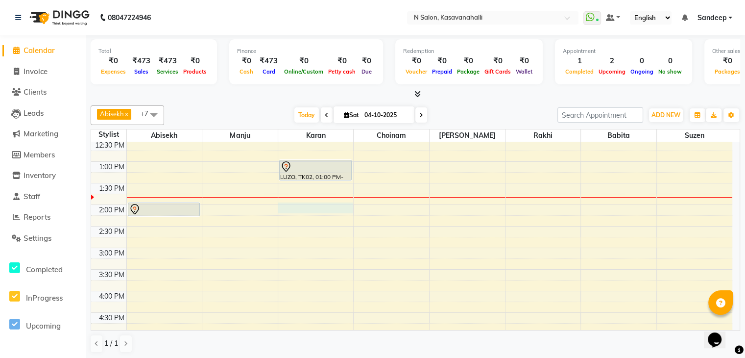
click at [288, 203] on div "8:00 AM 8:30 AM 9:00 AM 9:30 AM 10:00 AM 10:30 AM 11:00 AM 11:30 AM 12:00 PM 12…" at bounding box center [411, 226] width 641 height 560
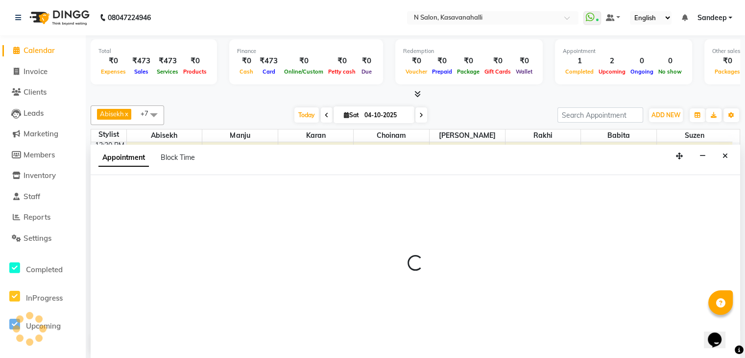
scroll to position [0, 0]
select select "86035"
select select "840"
select select "tentative"
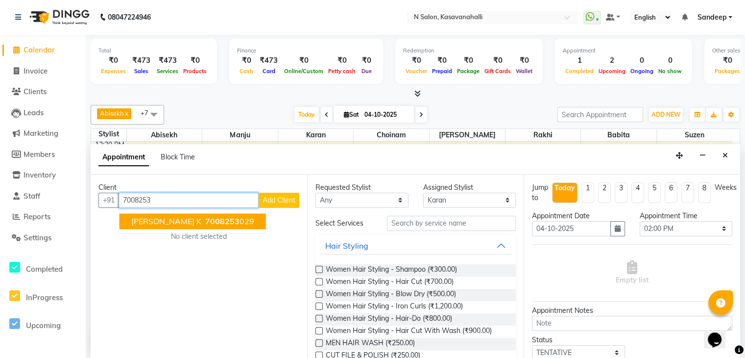
click at [155, 220] on button "[PERSON_NAME] k 7008253 029" at bounding box center [193, 221] width 146 height 16
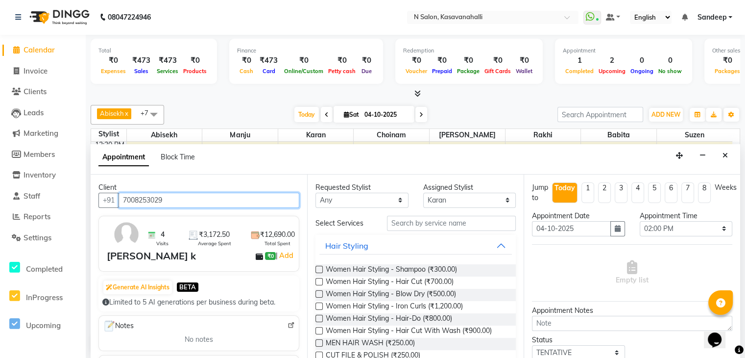
type input "7008253029"
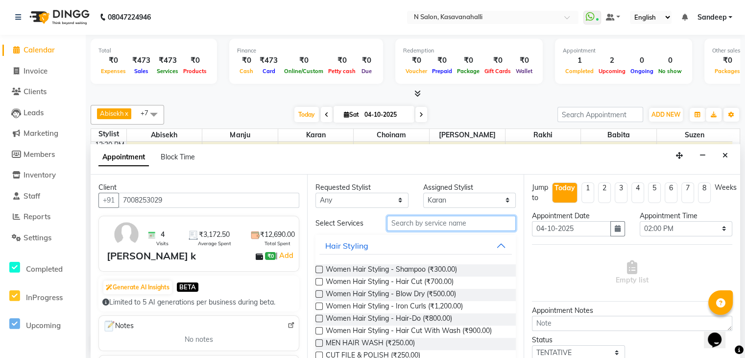
click at [429, 228] on input "text" at bounding box center [451, 223] width 129 height 15
click at [20, 70] on span at bounding box center [16, 71] width 15 height 11
select select "service"
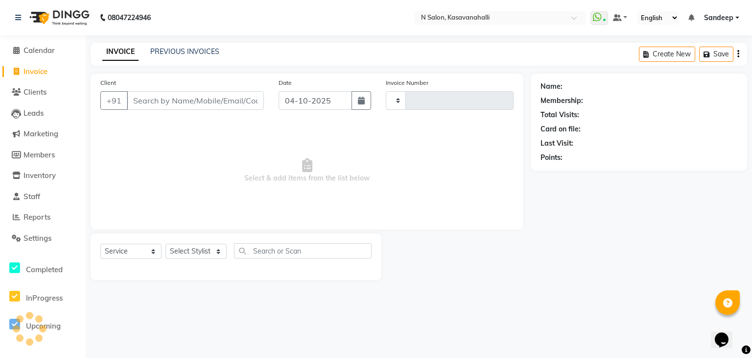
type input "2447"
select select "7111"
click at [16, 53] on icon at bounding box center [16, 50] width 6 height 7
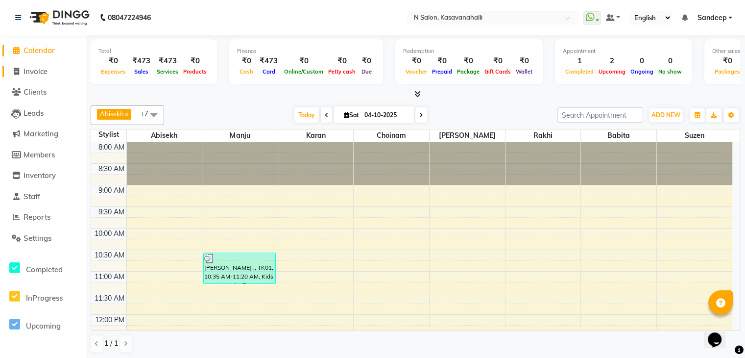
click at [23, 69] on span at bounding box center [16, 71] width 15 height 11
select select "service"
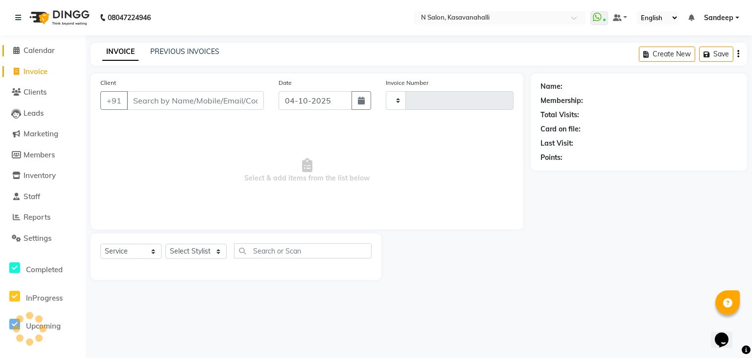
click at [41, 46] on span "Calendar" at bounding box center [39, 50] width 31 height 9
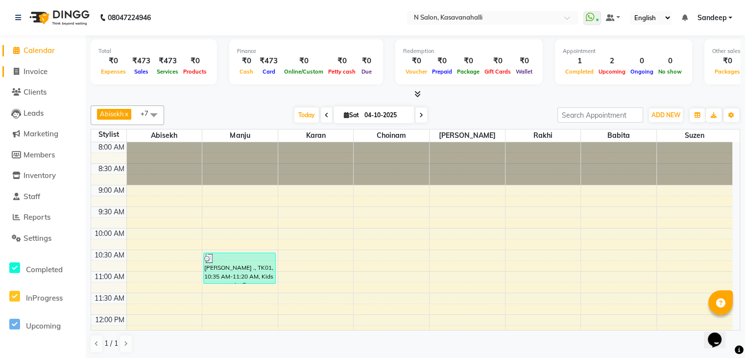
click at [29, 76] on link "Invoice" at bounding box center [42, 71] width 81 height 11
select select "service"
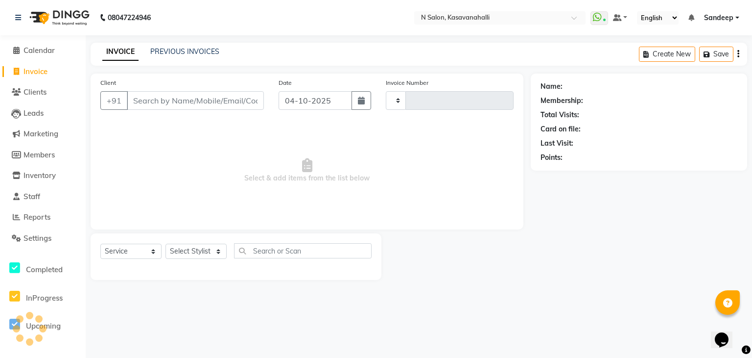
type input "2447"
select select "7111"
click at [33, 49] on span "Calendar" at bounding box center [39, 50] width 31 height 9
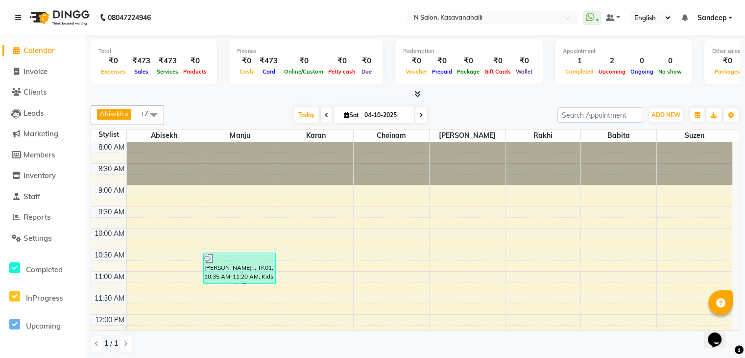
click at [46, 51] on span "Calendar" at bounding box center [39, 50] width 31 height 9
click at [34, 71] on span "Invoice" at bounding box center [36, 71] width 24 height 9
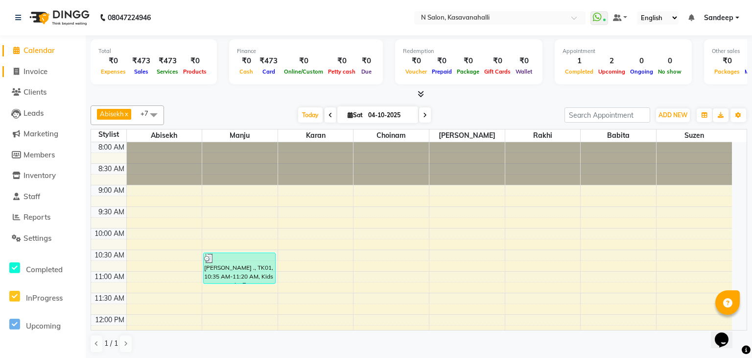
select select "service"
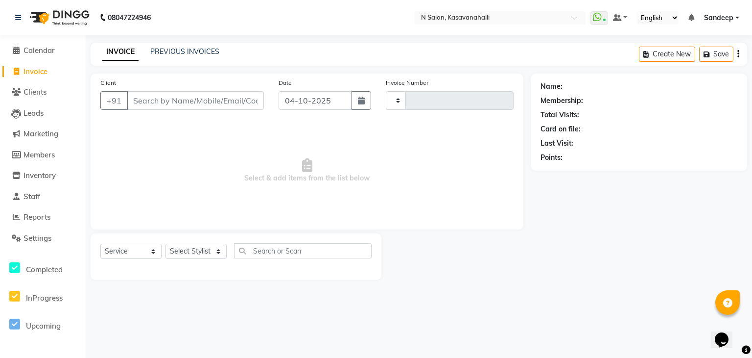
type input "2447"
select select "7111"
click at [32, 52] on span "Calendar" at bounding box center [39, 50] width 31 height 9
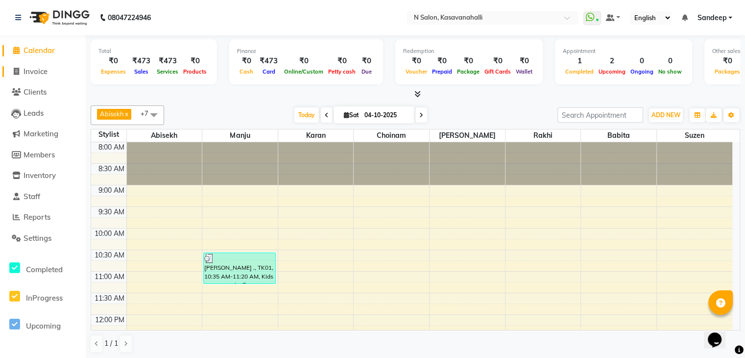
click at [55, 67] on link "Invoice" at bounding box center [42, 71] width 81 height 11
select select "service"
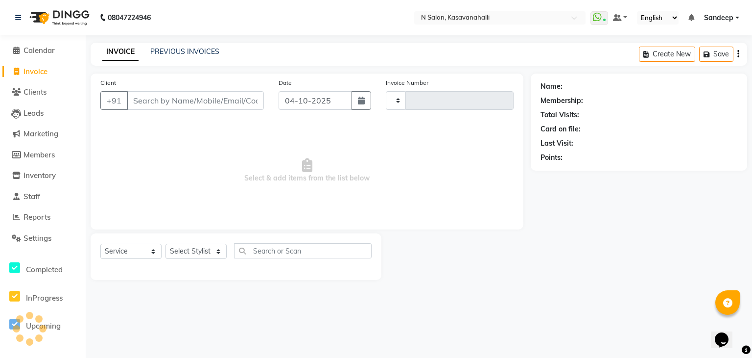
type input "2447"
select select "7111"
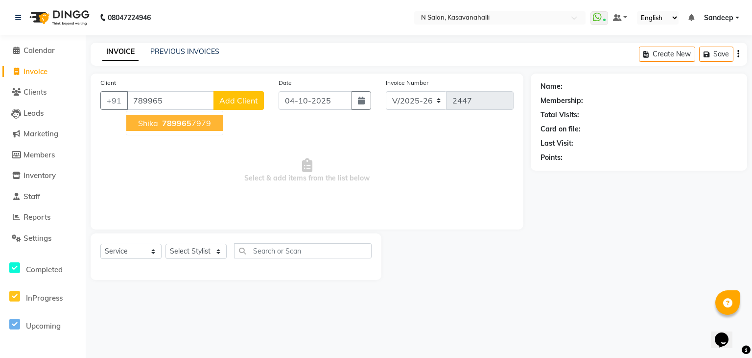
click at [168, 117] on button "shika 789965 7979" at bounding box center [174, 123] width 96 height 16
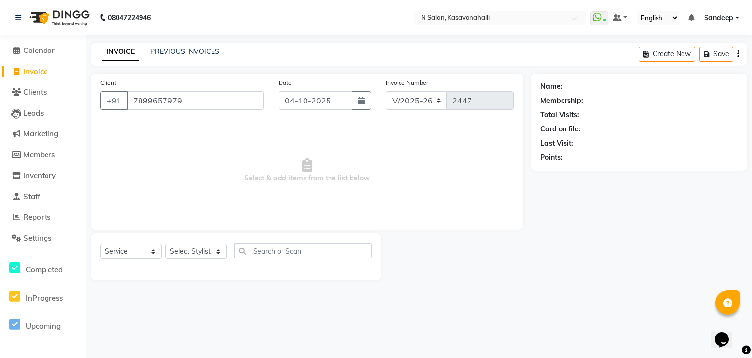
type input "7899657979"
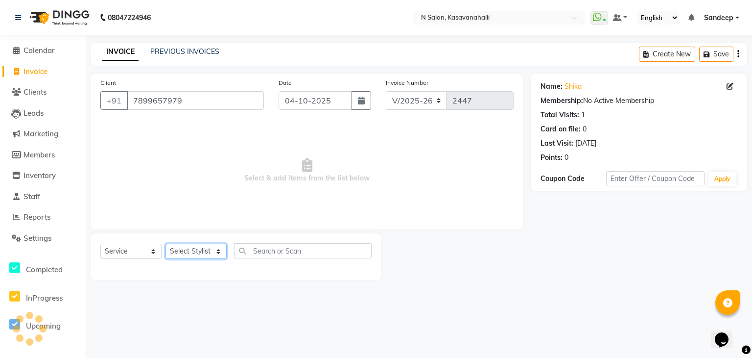
click at [201, 256] on select "Select Stylist Abisekh [PERSON_NAME] [PERSON_NAME] Owner [PERSON_NAME] [PERSON_…" at bounding box center [196, 250] width 61 height 15
select select "90953"
click at [166, 244] on select "Select Stylist Abisekh [PERSON_NAME] [PERSON_NAME] Owner [PERSON_NAME] [PERSON_…" at bounding box center [196, 250] width 61 height 15
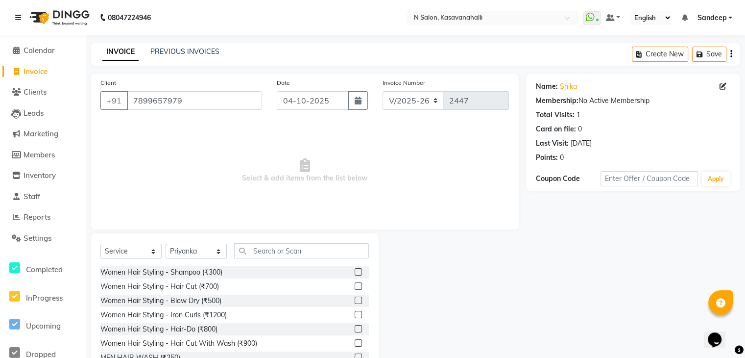
click at [355, 304] on label at bounding box center [358, 299] width 7 height 7
click at [355, 304] on input "checkbox" at bounding box center [358, 300] width 6 height 6
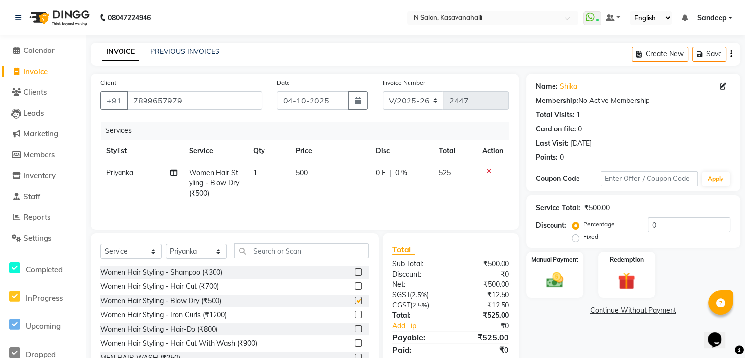
checkbox input "false"
click at [635, 299] on div "Name: Shika Membership: No Active Membership Total Visits: 1 Card on file: 0 La…" at bounding box center [636, 225] width 221 height 304
click at [624, 281] on img at bounding box center [626, 280] width 29 height 23
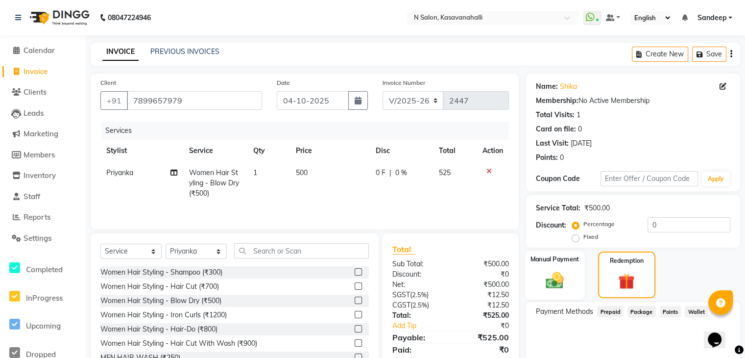
click at [559, 281] on img at bounding box center [554, 279] width 29 height 21
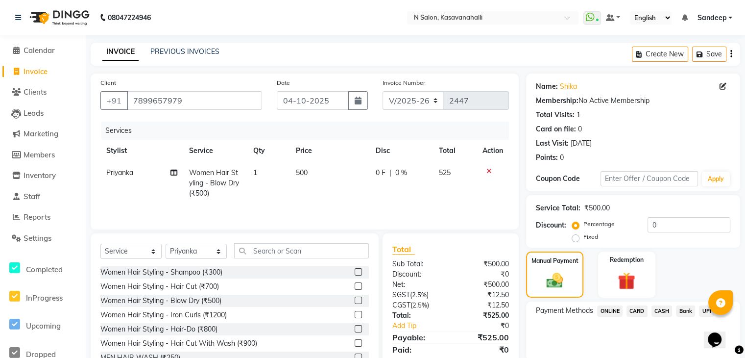
click at [24, 74] on span "Invoice" at bounding box center [36, 71] width 24 height 9
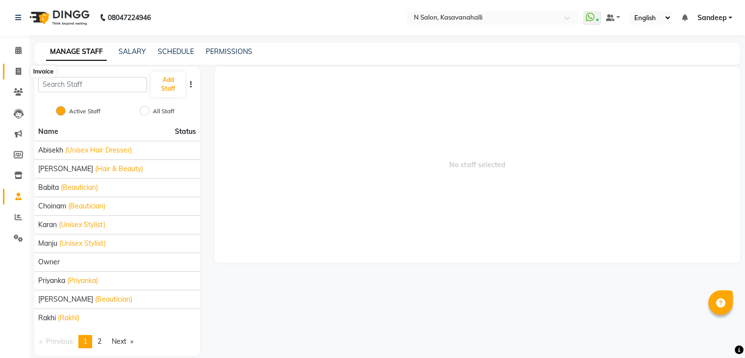
drag, startPoint x: 21, startPoint y: 72, endPoint x: 50, endPoint y: 78, distance: 30.2
click at [21, 72] on span at bounding box center [18, 71] width 17 height 11
select select "service"
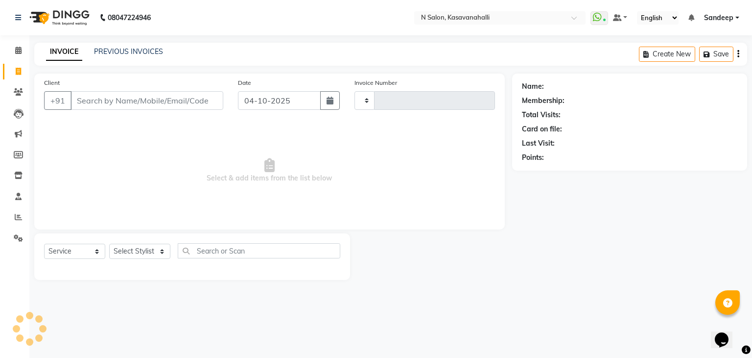
type input "7"
type input "2447"
select select "7111"
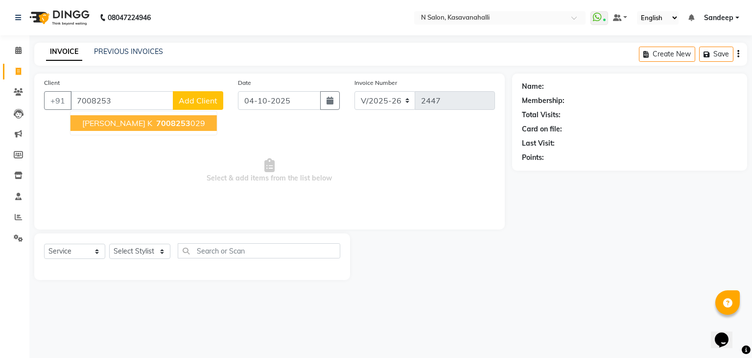
click at [156, 128] on span "7008253" at bounding box center [173, 123] width 34 height 10
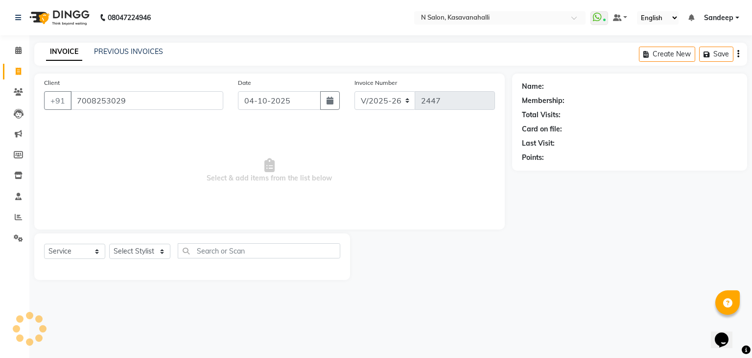
type input "7008253029"
select select "1: Object"
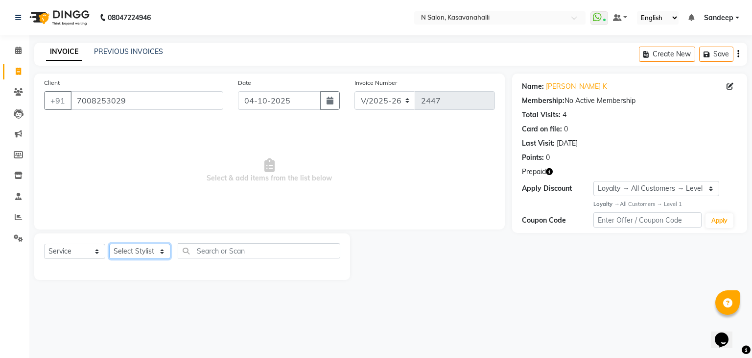
click at [153, 251] on select "Select Stylist Abisekh [PERSON_NAME] [PERSON_NAME] Owner [PERSON_NAME] [PERSON_…" at bounding box center [139, 250] width 61 height 15
click at [173, 253] on div "Select Service Product Membership Package Voucher Prepaid Gift Card Select Styl…" at bounding box center [192, 254] width 296 height 23
click at [165, 252] on select "Select Stylist Abisekh [PERSON_NAME] [PERSON_NAME] Owner [PERSON_NAME] [PERSON_…" at bounding box center [139, 250] width 61 height 15
select select "86035"
click at [109, 244] on select "Select Stylist Abisekh [PERSON_NAME] [PERSON_NAME] Owner [PERSON_NAME] [PERSON_…" at bounding box center [139, 250] width 61 height 15
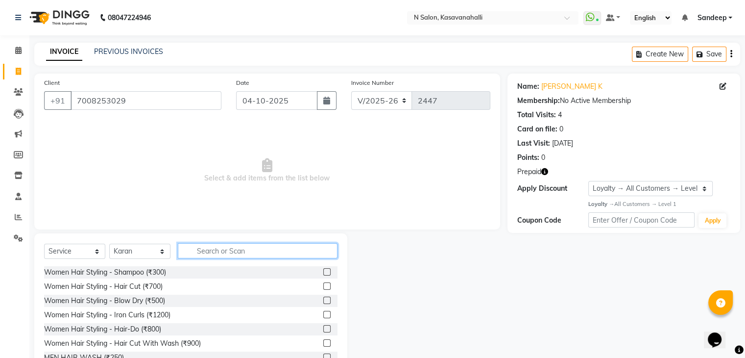
click at [244, 251] on input "text" at bounding box center [258, 250] width 160 height 15
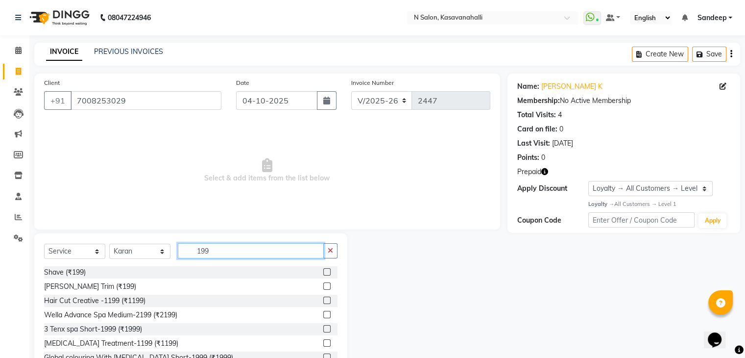
type input "199"
click at [323, 287] on label at bounding box center [326, 285] width 7 height 7
click at [323, 287] on input "checkbox" at bounding box center [326, 286] width 6 height 6
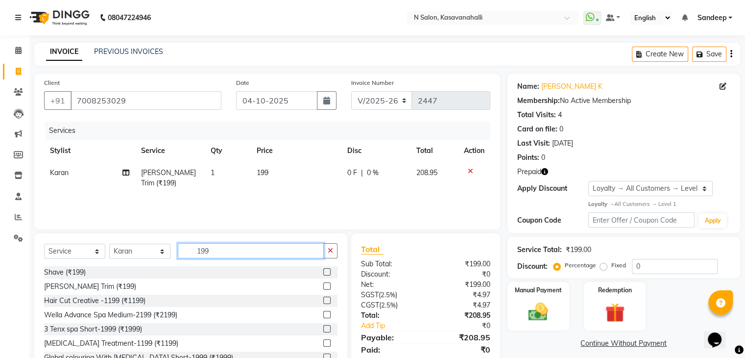
checkbox input "false"
click at [243, 253] on input "199" at bounding box center [251, 250] width 146 height 15
type input "1"
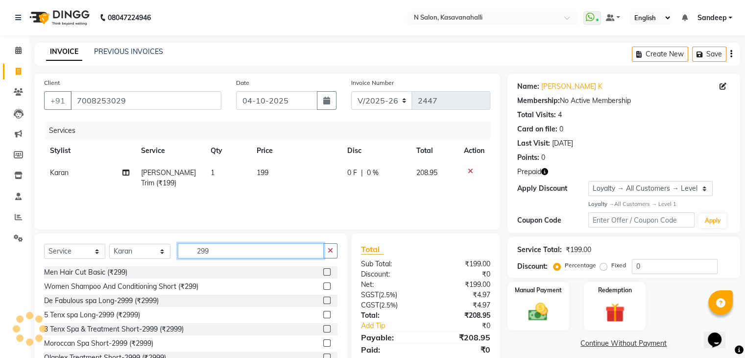
type input "299"
click at [323, 268] on label at bounding box center [326, 271] width 7 height 7
click at [323, 269] on input "checkbox" at bounding box center [326, 272] width 6 height 6
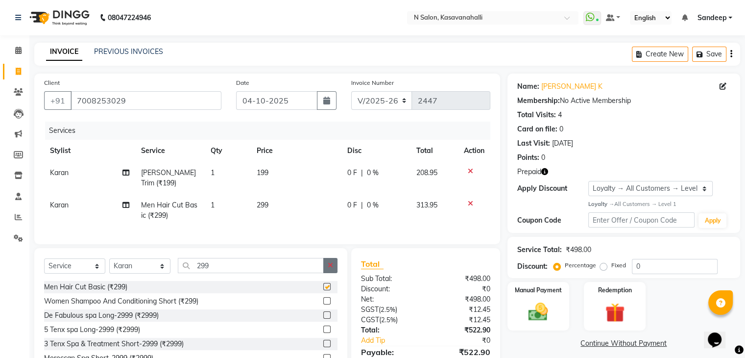
checkbox input "false"
click at [623, 314] on img at bounding box center [614, 312] width 33 height 25
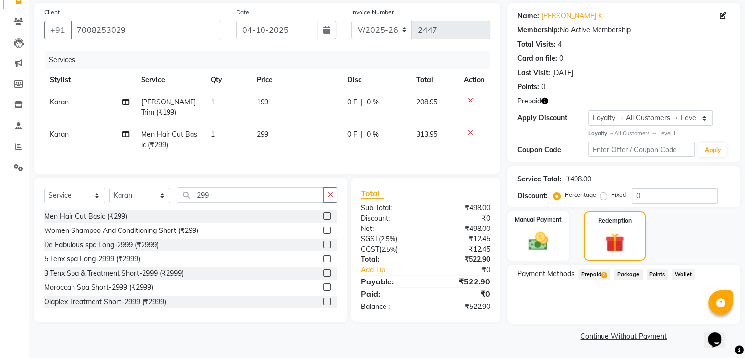
click at [604, 273] on span "2" at bounding box center [603, 275] width 5 height 6
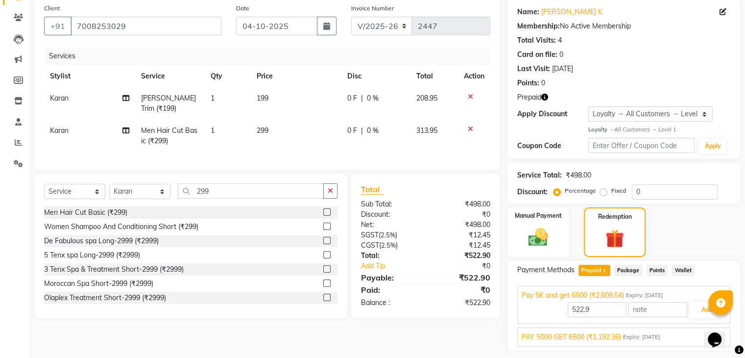
scroll to position [102, 0]
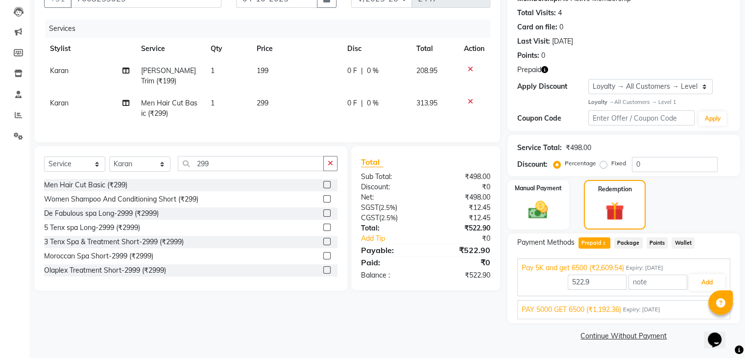
drag, startPoint x: 593, startPoint y: 311, endPoint x: 599, endPoint y: 310, distance: 5.4
click at [594, 311] on span "PAY 5000 GET 6500 (₹1,192.36)" at bounding box center [571, 309] width 99 height 10
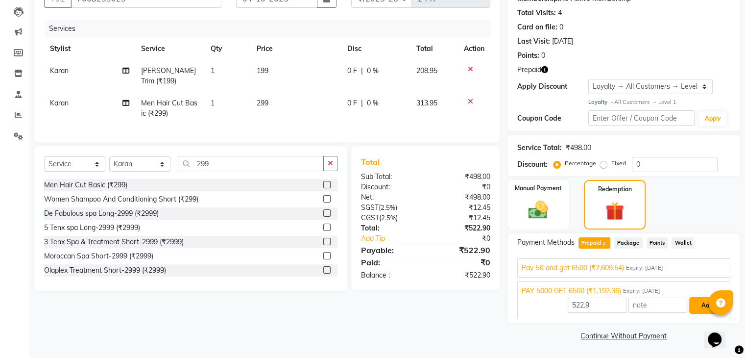
click at [688, 306] on div "522.9 Add" at bounding box center [624, 305] width 204 height 19
click at [697, 307] on button "Add" at bounding box center [707, 305] width 36 height 17
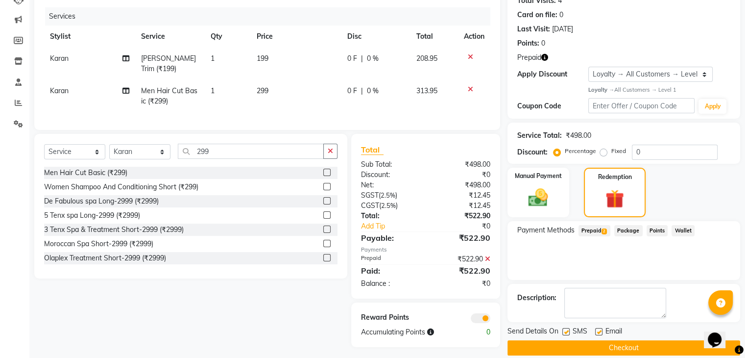
scroll to position [125, 0]
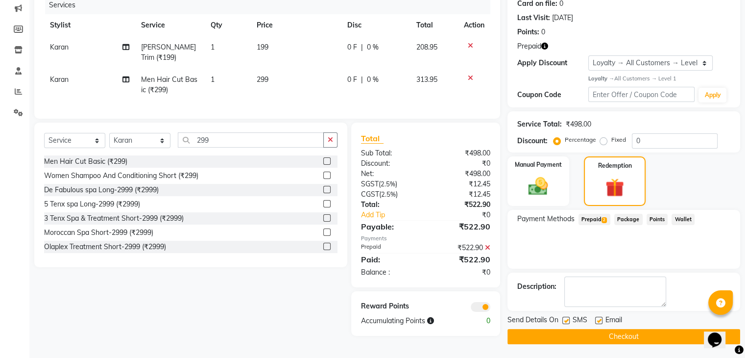
click at [621, 334] on button "Checkout" at bounding box center [623, 336] width 233 height 15
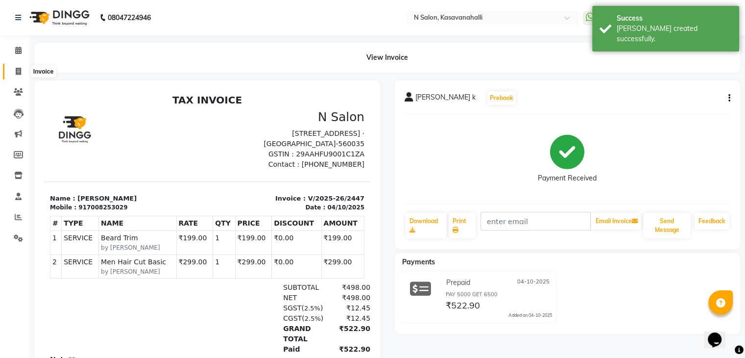
click at [10, 69] on span at bounding box center [18, 71] width 17 height 11
select select "service"
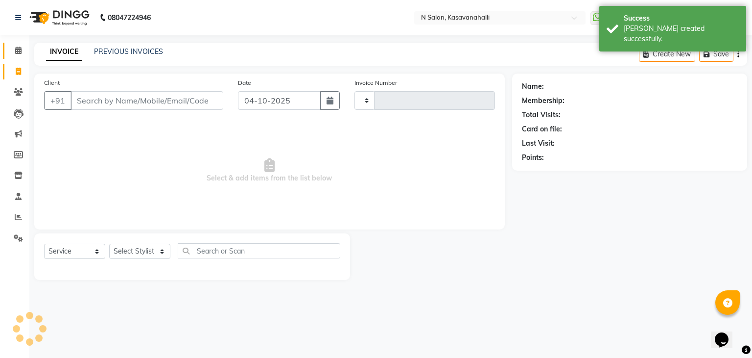
type input "2448"
select select "7111"
click at [15, 55] on span at bounding box center [18, 50] width 17 height 11
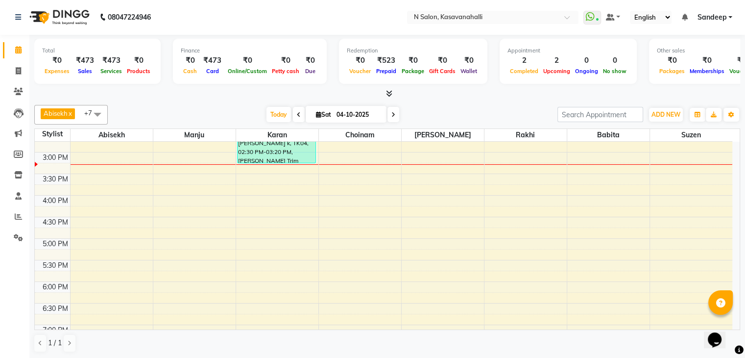
scroll to position [367, 0]
